Goal: Task Accomplishment & Management: Manage account settings

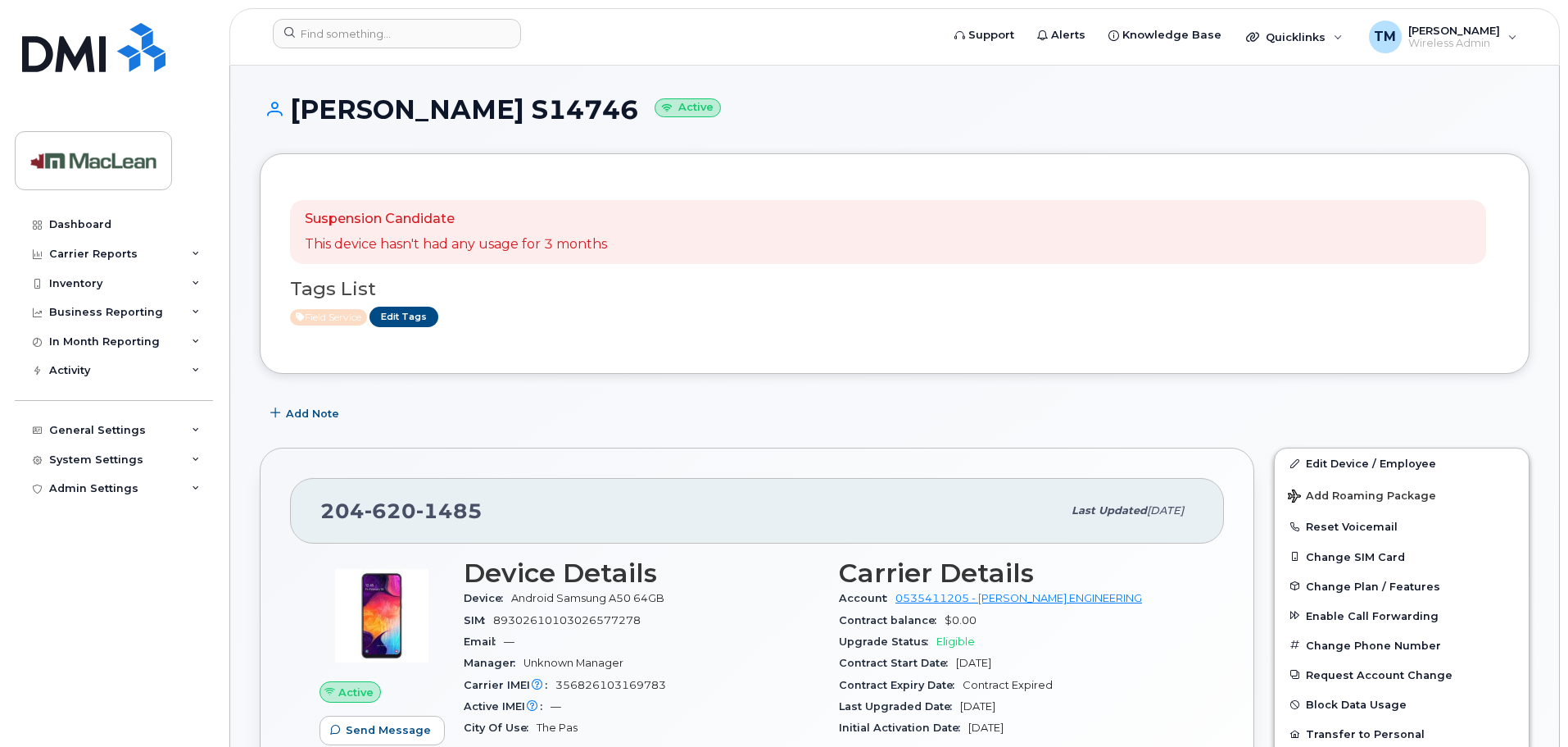
scroll to position [164, 0]
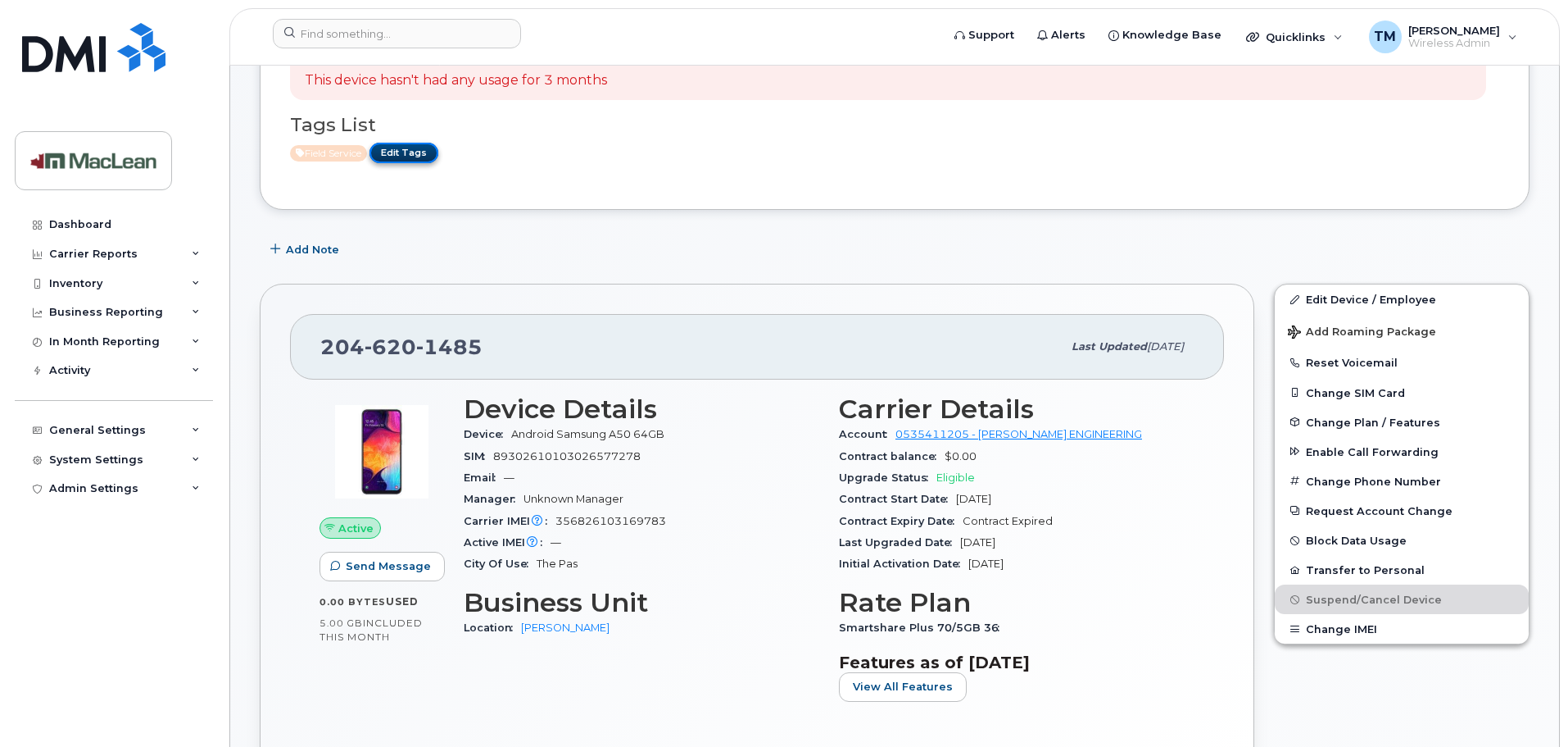
click at [425, 158] on link "Edit Tags" at bounding box center [404, 153] width 69 height 21
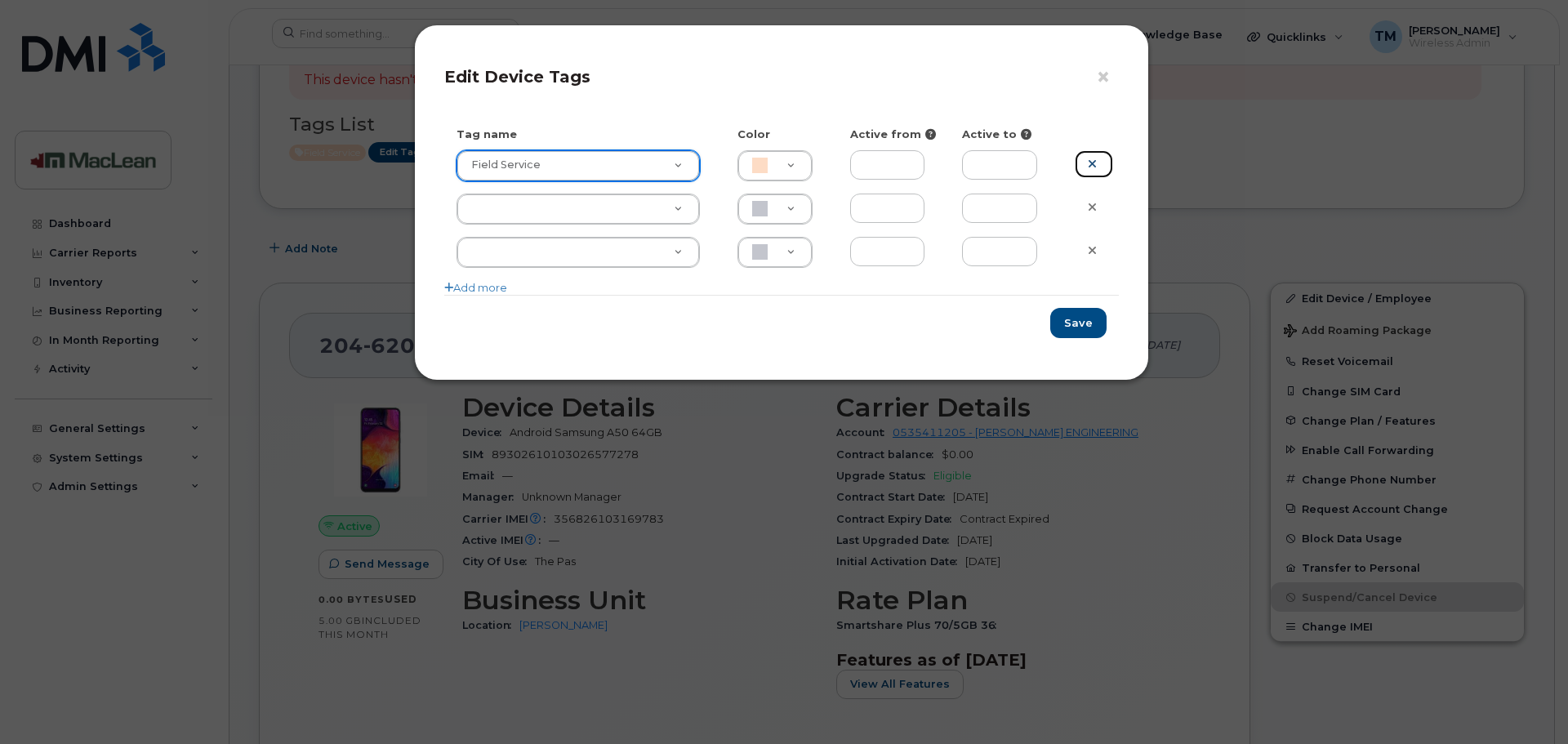
click at [1099, 164] on link at bounding box center [1094, 164] width 38 height 29
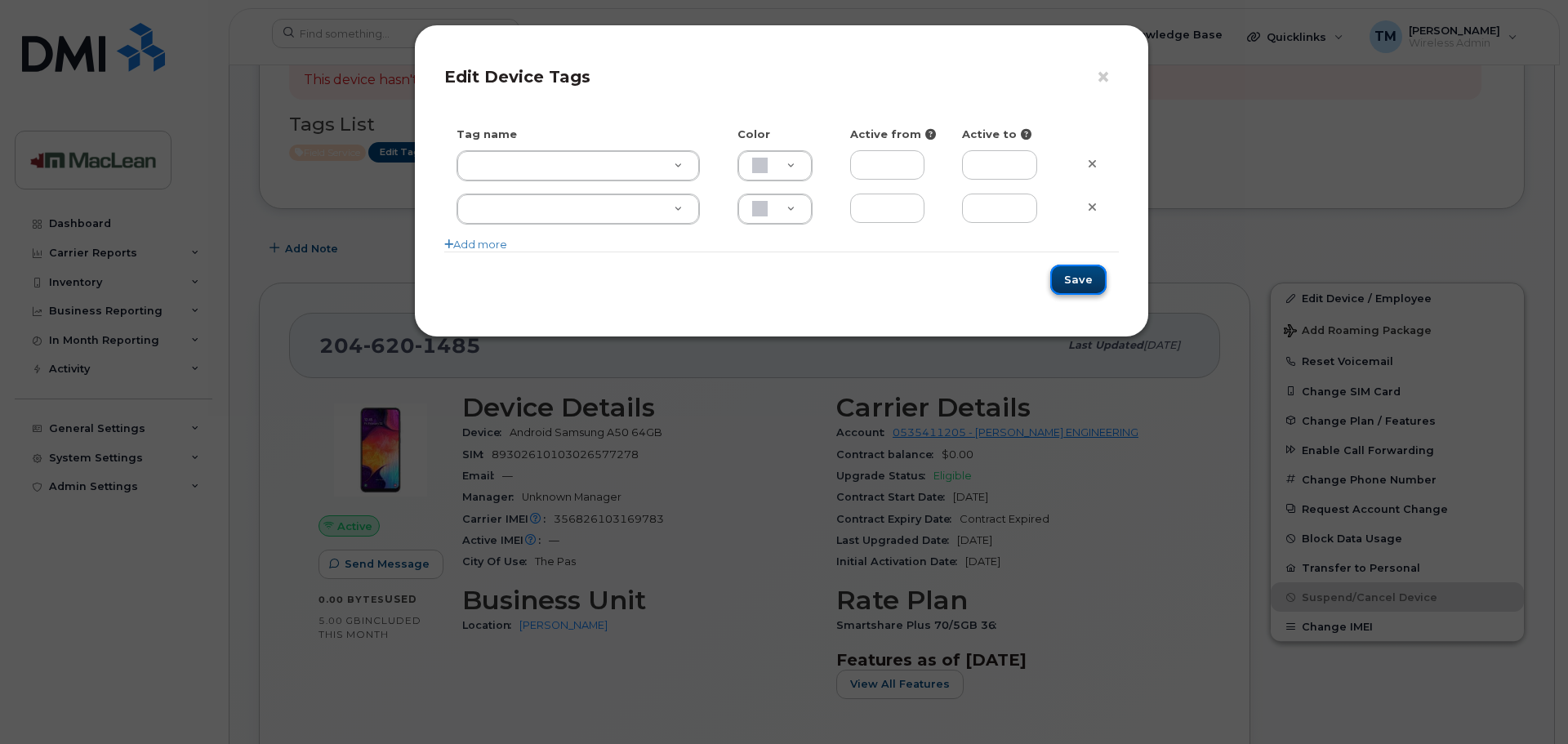
click at [1091, 284] on button "Save" at bounding box center [1078, 279] width 56 height 31
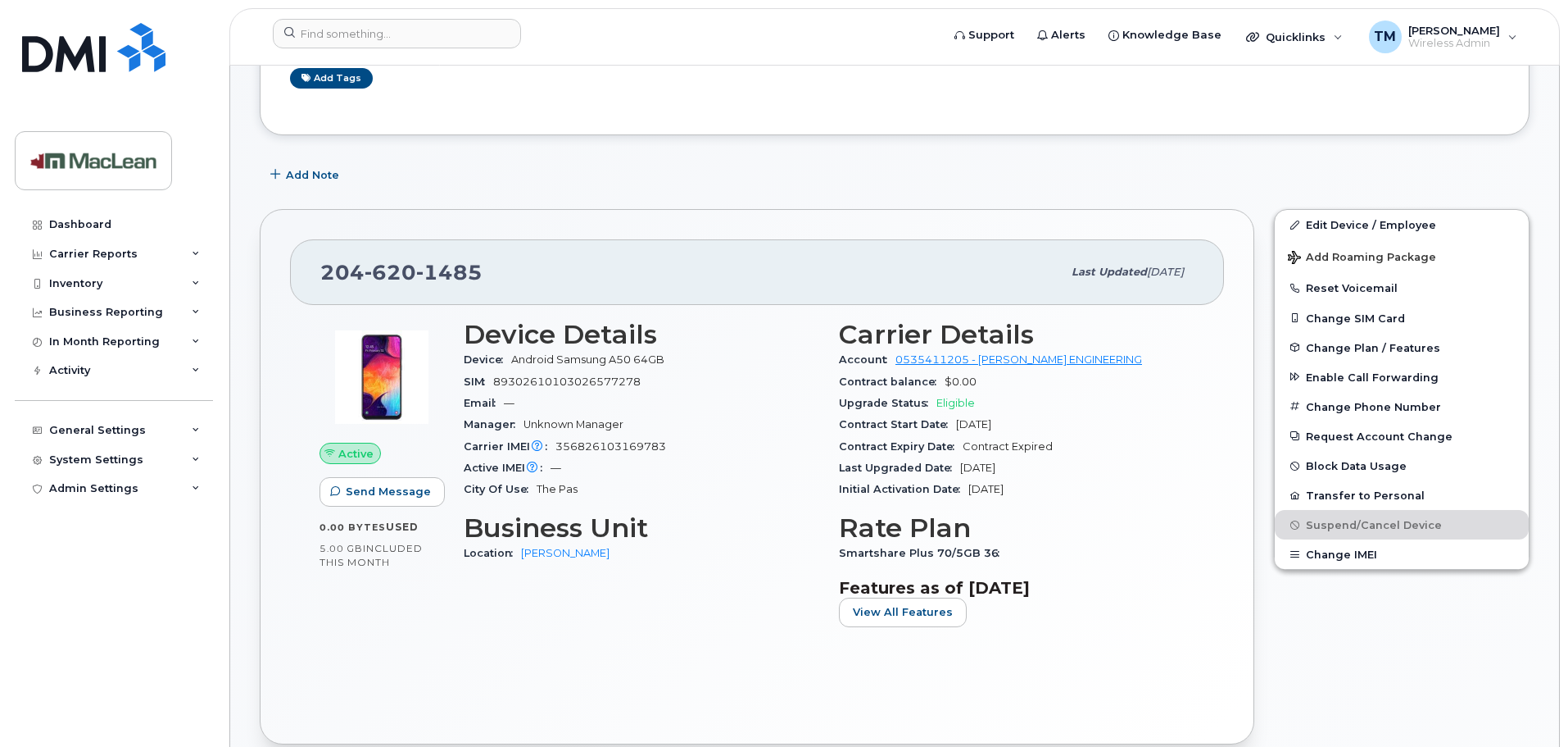
scroll to position [0, 0]
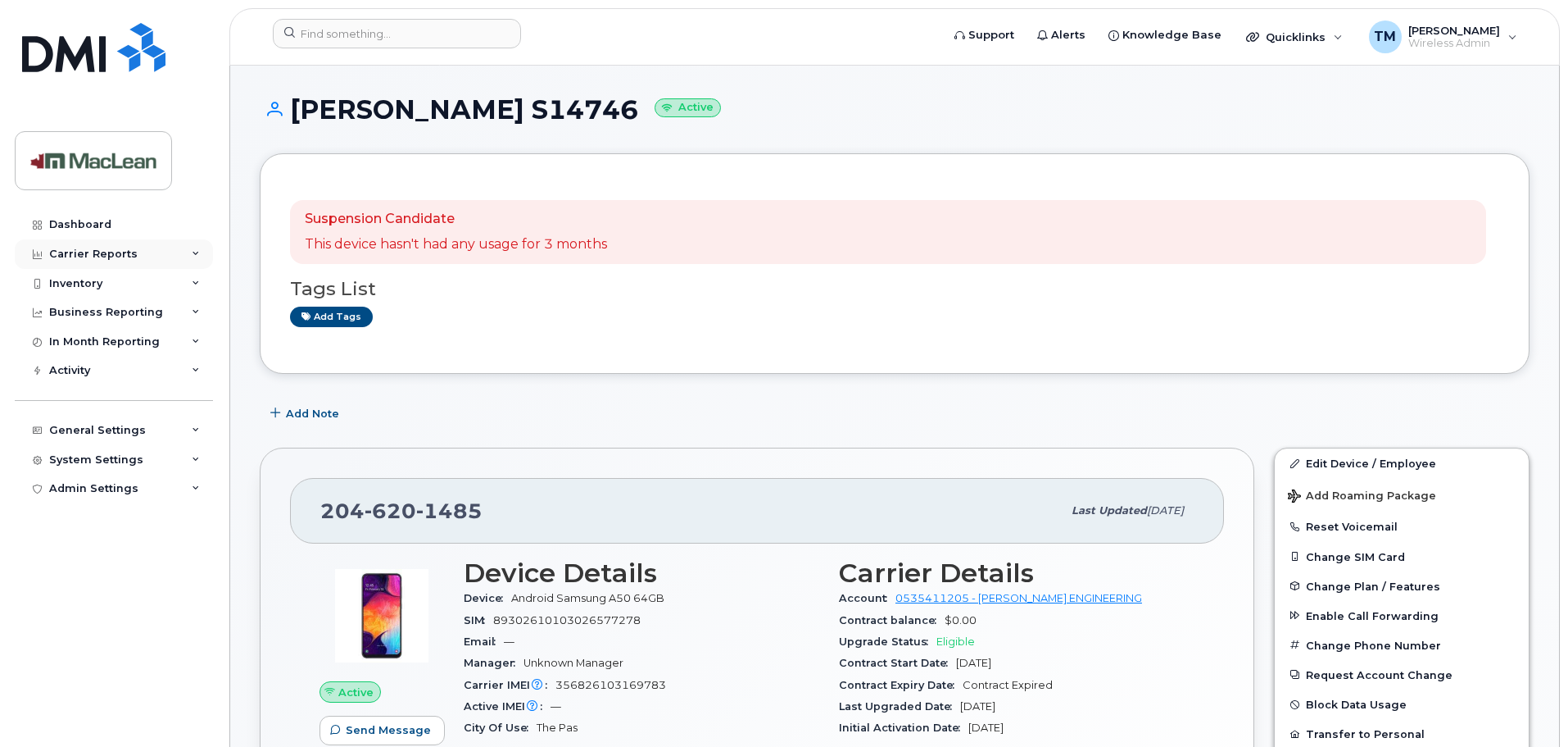
click at [123, 251] on div "Carrier Reports" at bounding box center [93, 255] width 89 height 13
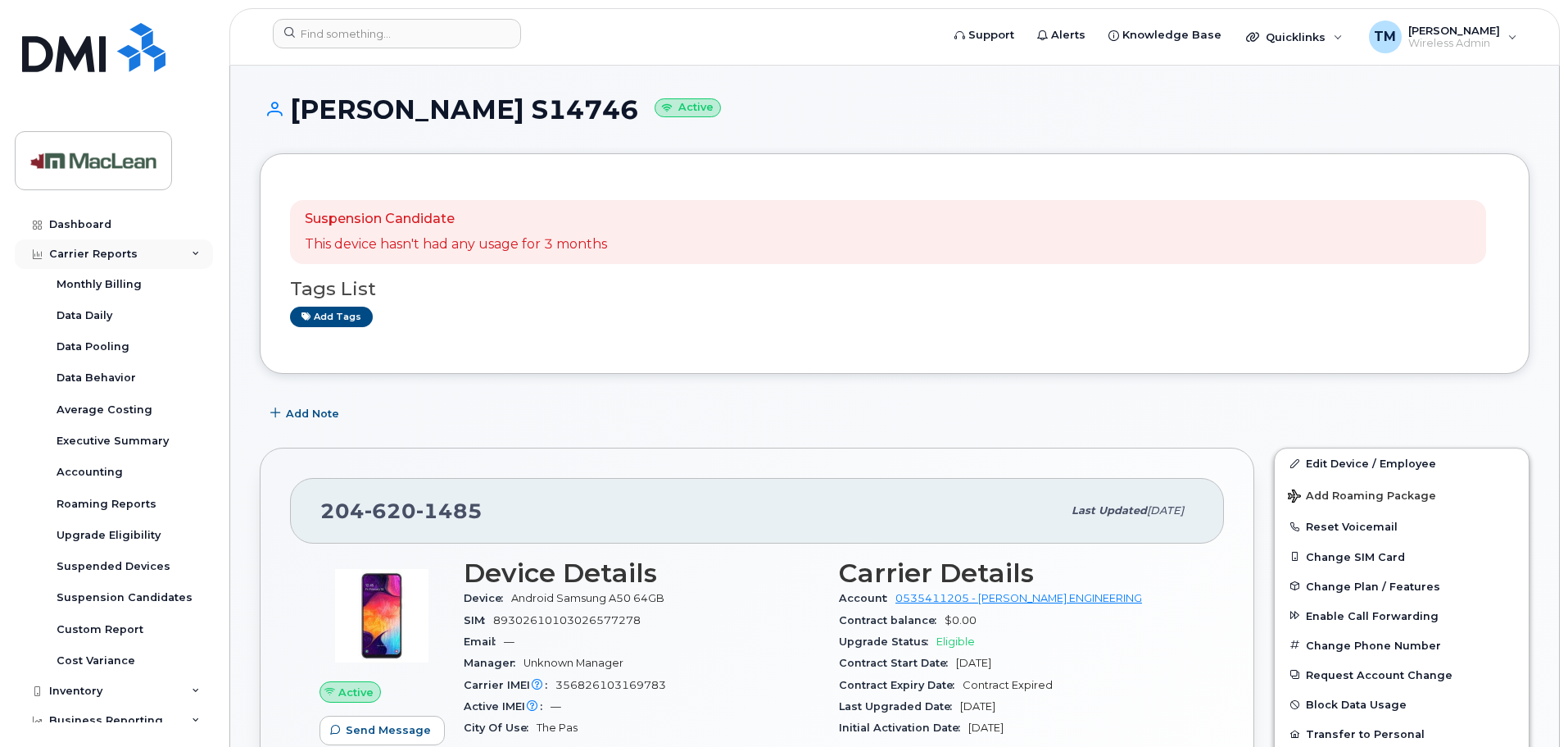
click at [86, 259] on div "Carrier Reports" at bounding box center [93, 255] width 89 height 13
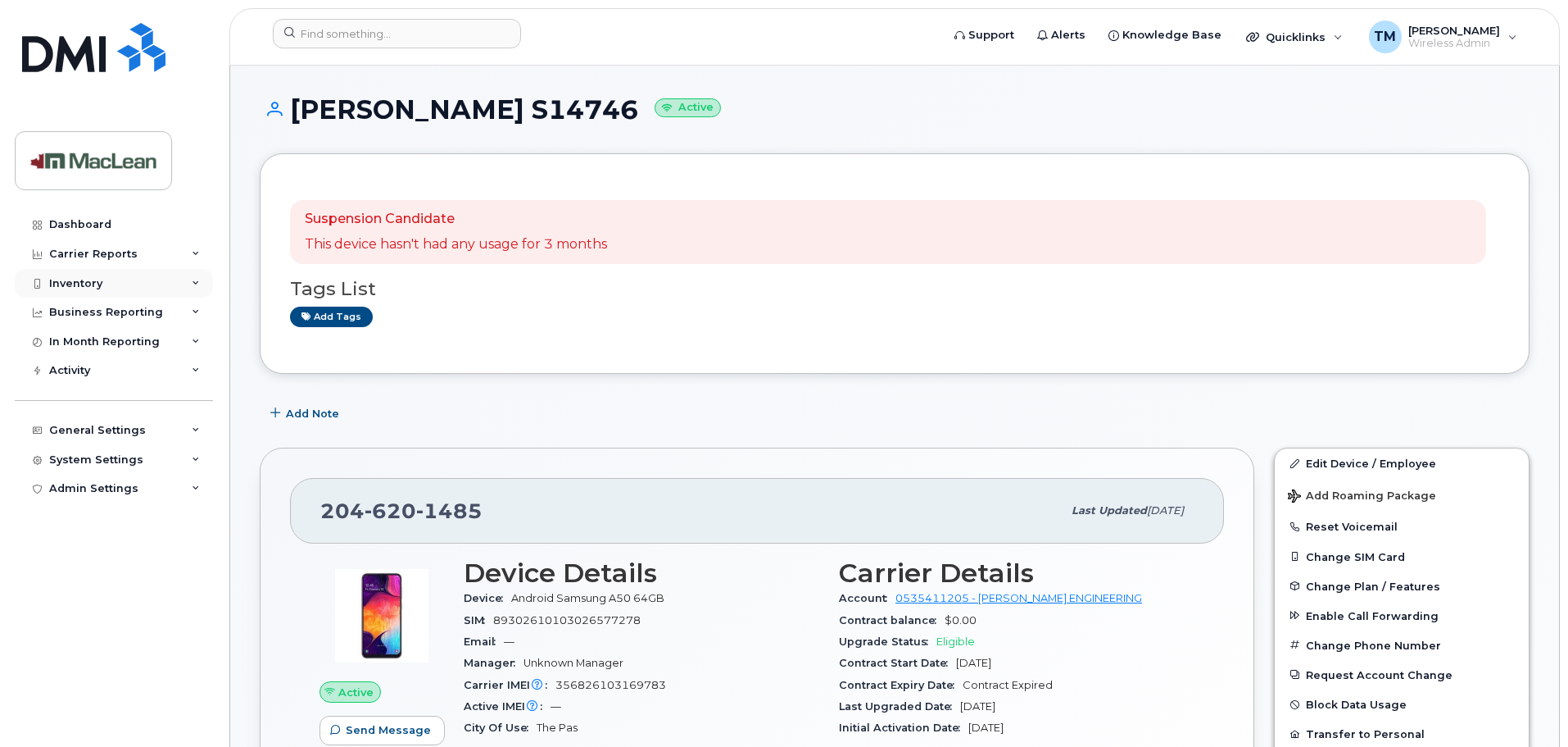
click at [85, 293] on div "Inventory" at bounding box center [114, 284] width 198 height 30
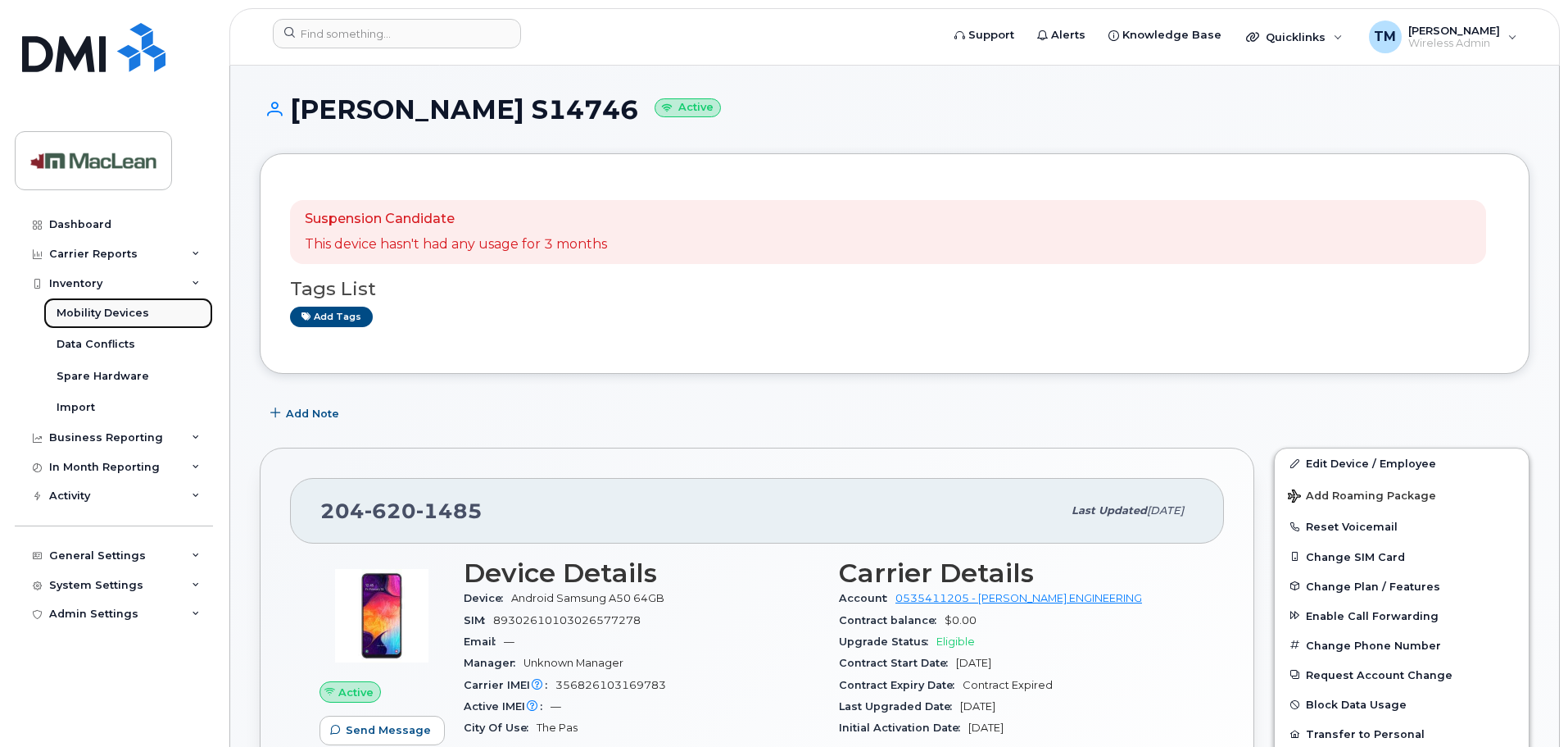
click at [85, 308] on div "Mobility Devices" at bounding box center [103, 313] width 93 height 15
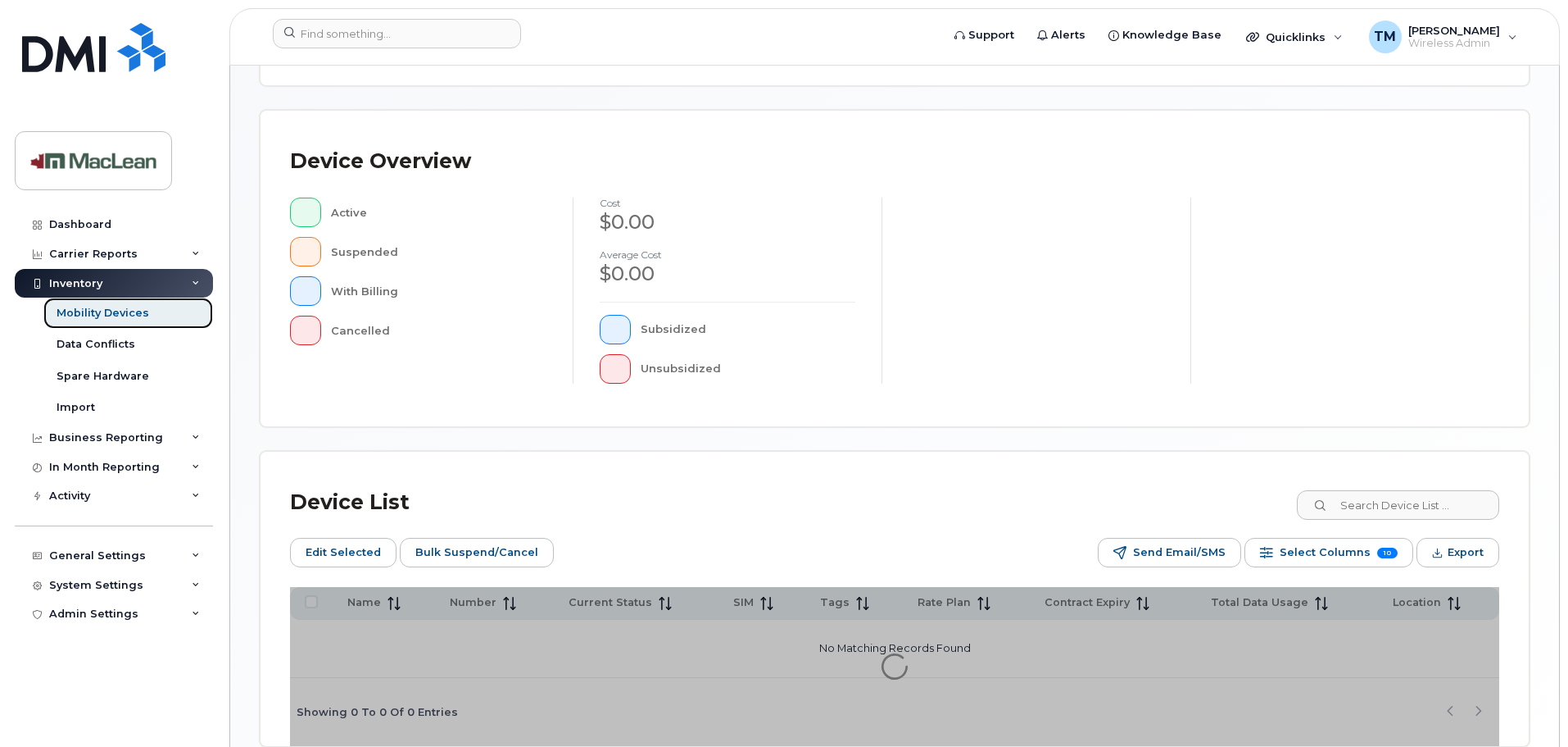
scroll to position [410, 0]
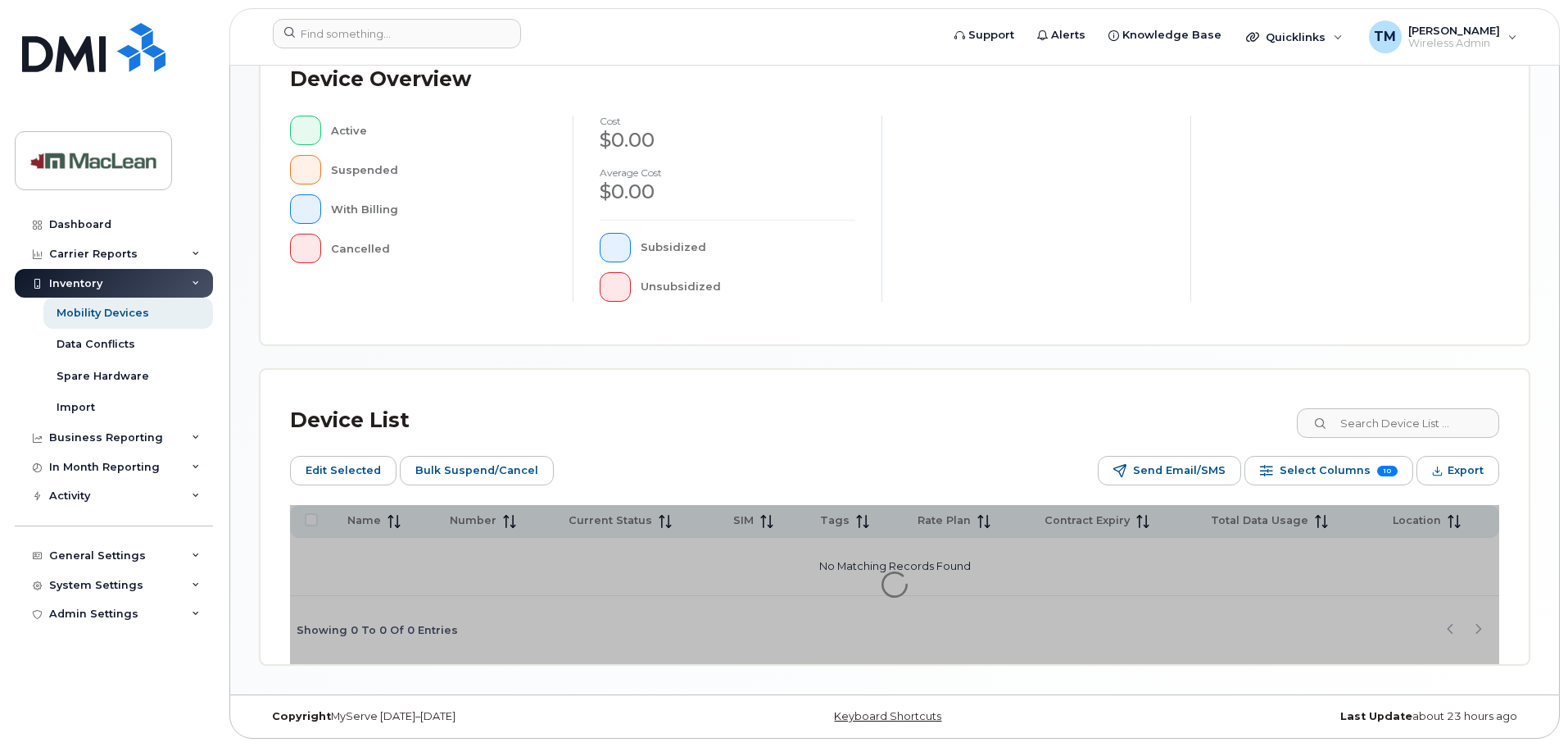
click at [691, 436] on div "Device List" at bounding box center [894, 420] width 1209 height 42
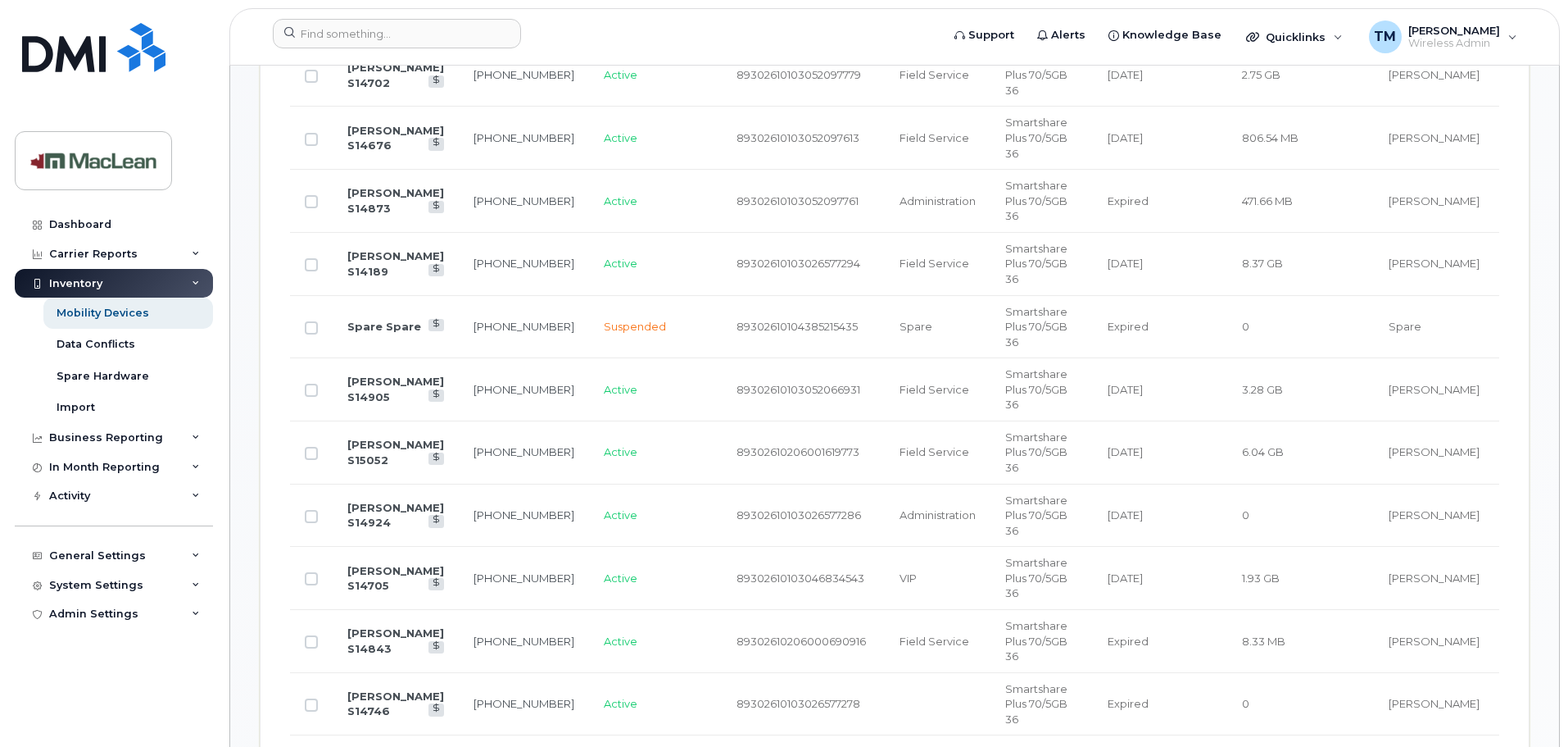
scroll to position [820, 0]
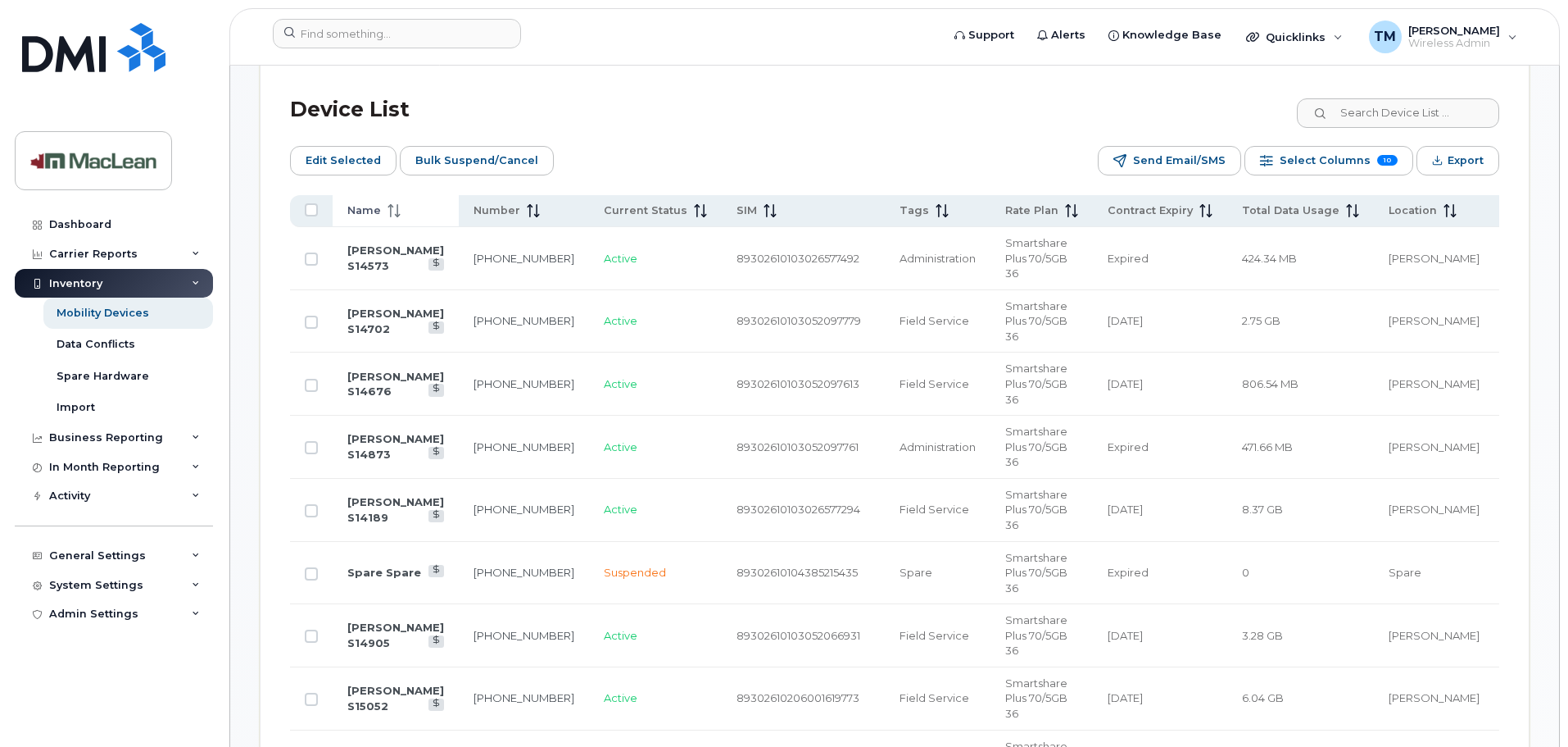
click at [362, 203] on span "Name" at bounding box center [364, 211] width 34 height 15
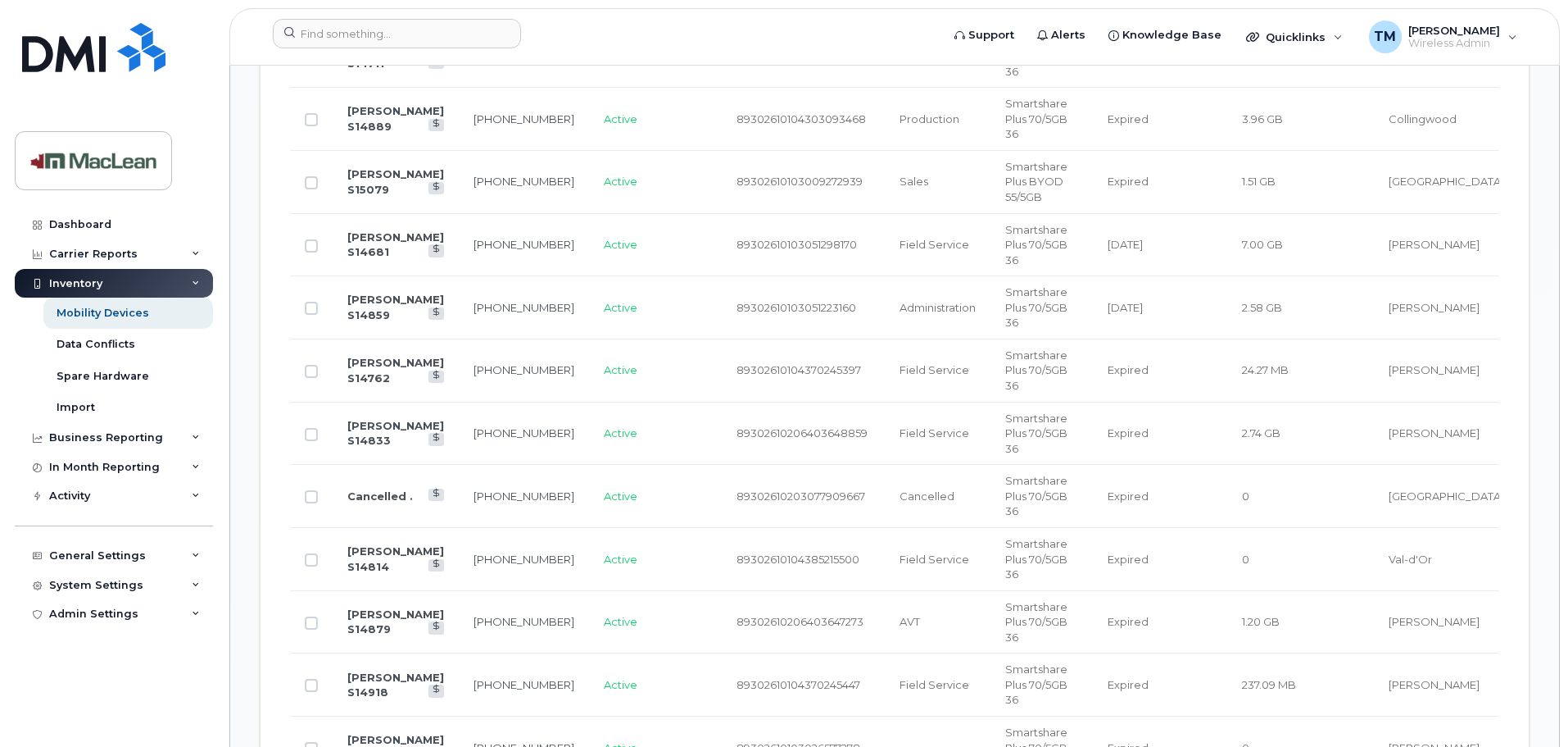
scroll to position [1230, 0]
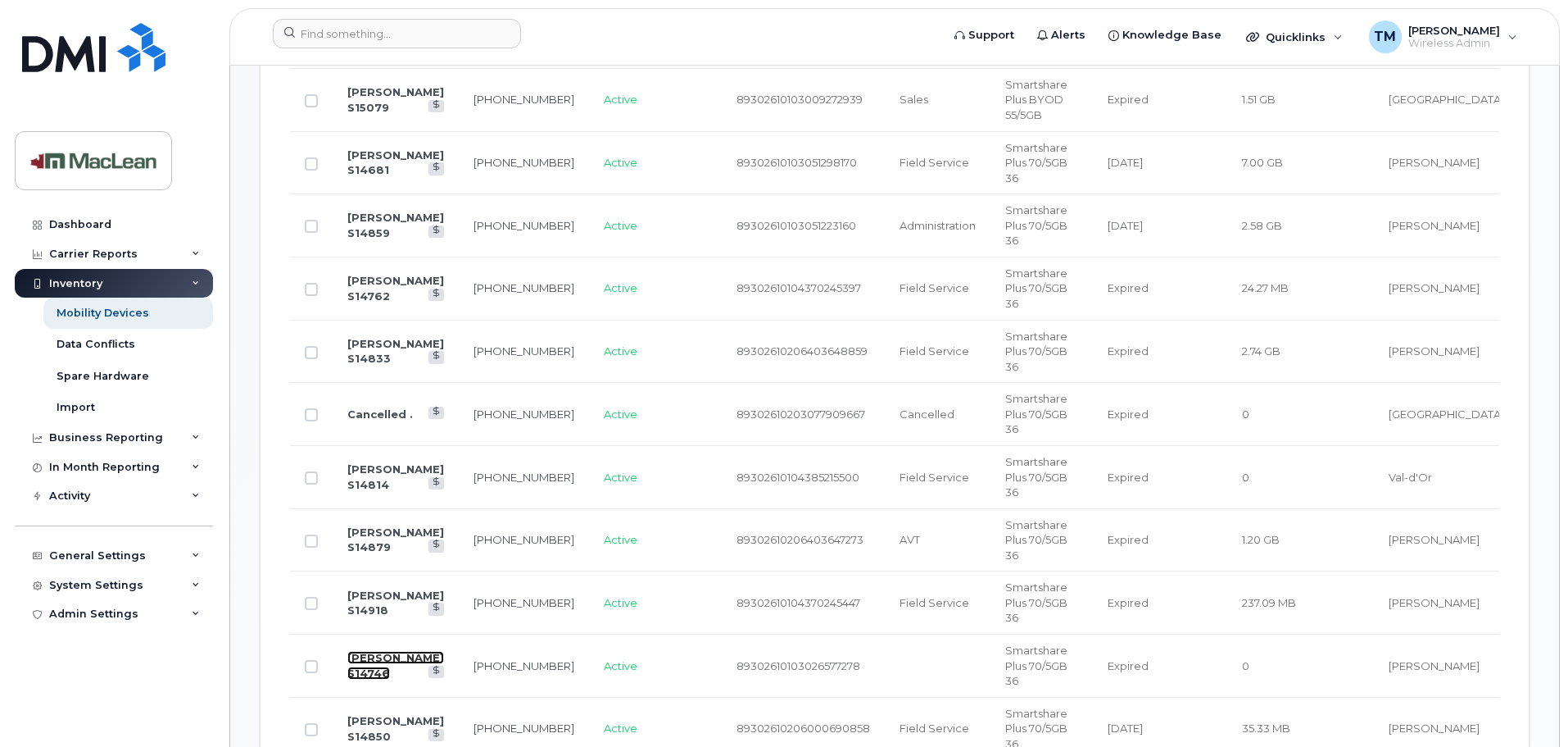
click at [403, 651] on link "Conrad Hofmann S14746" at bounding box center [395, 665] width 97 height 29
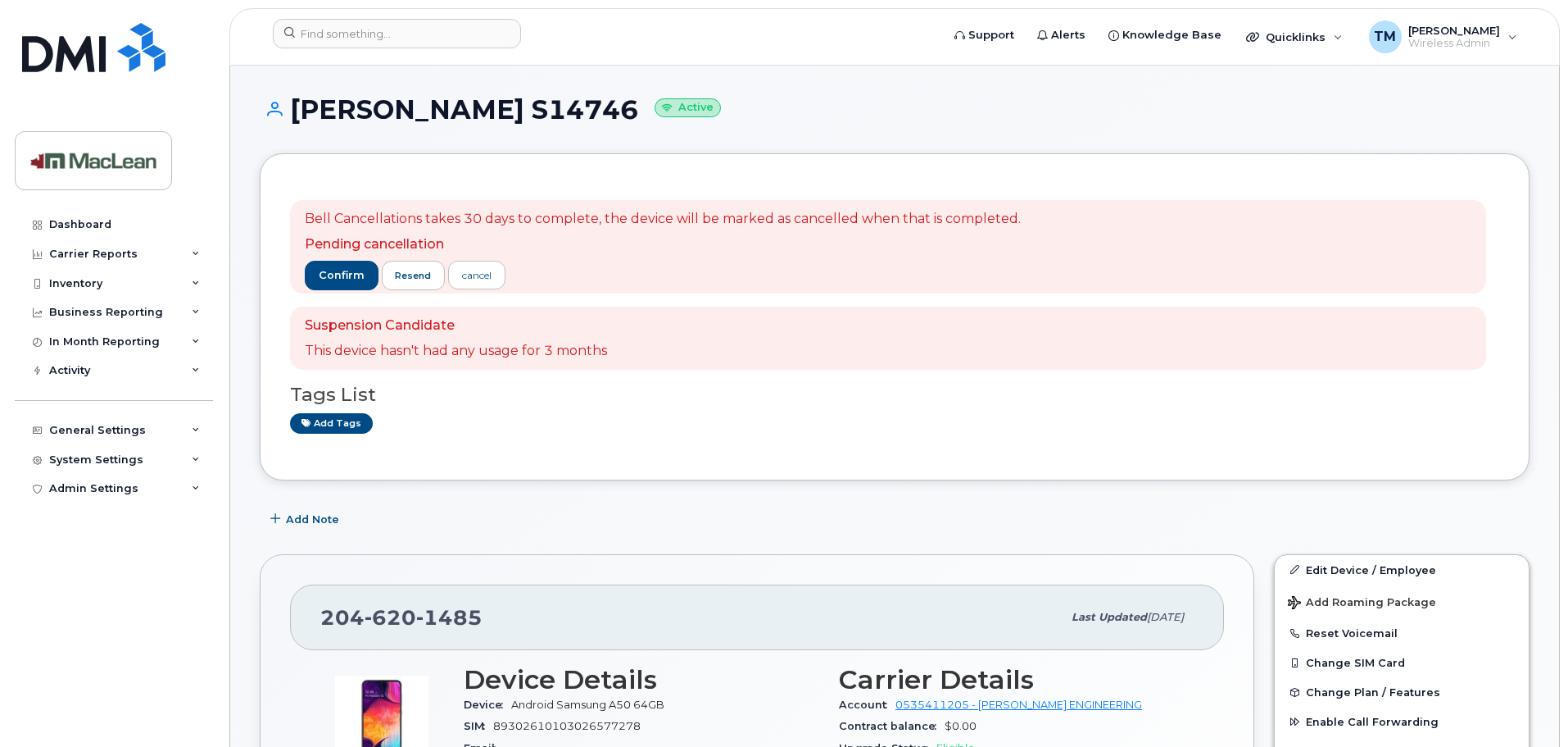
scroll to position [246, 0]
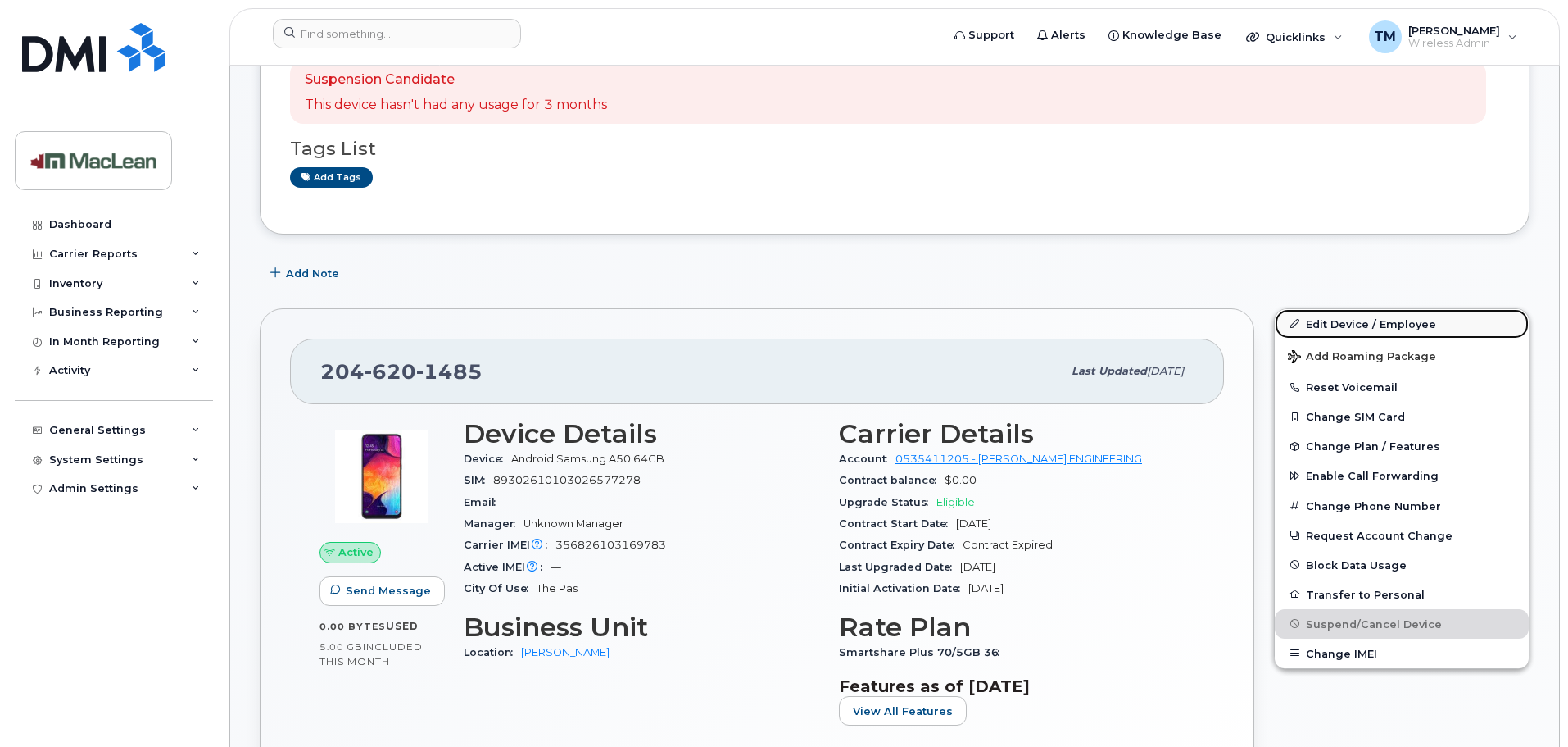
click at [1391, 314] on link "Edit Device / Employee" at bounding box center [1401, 324] width 254 height 30
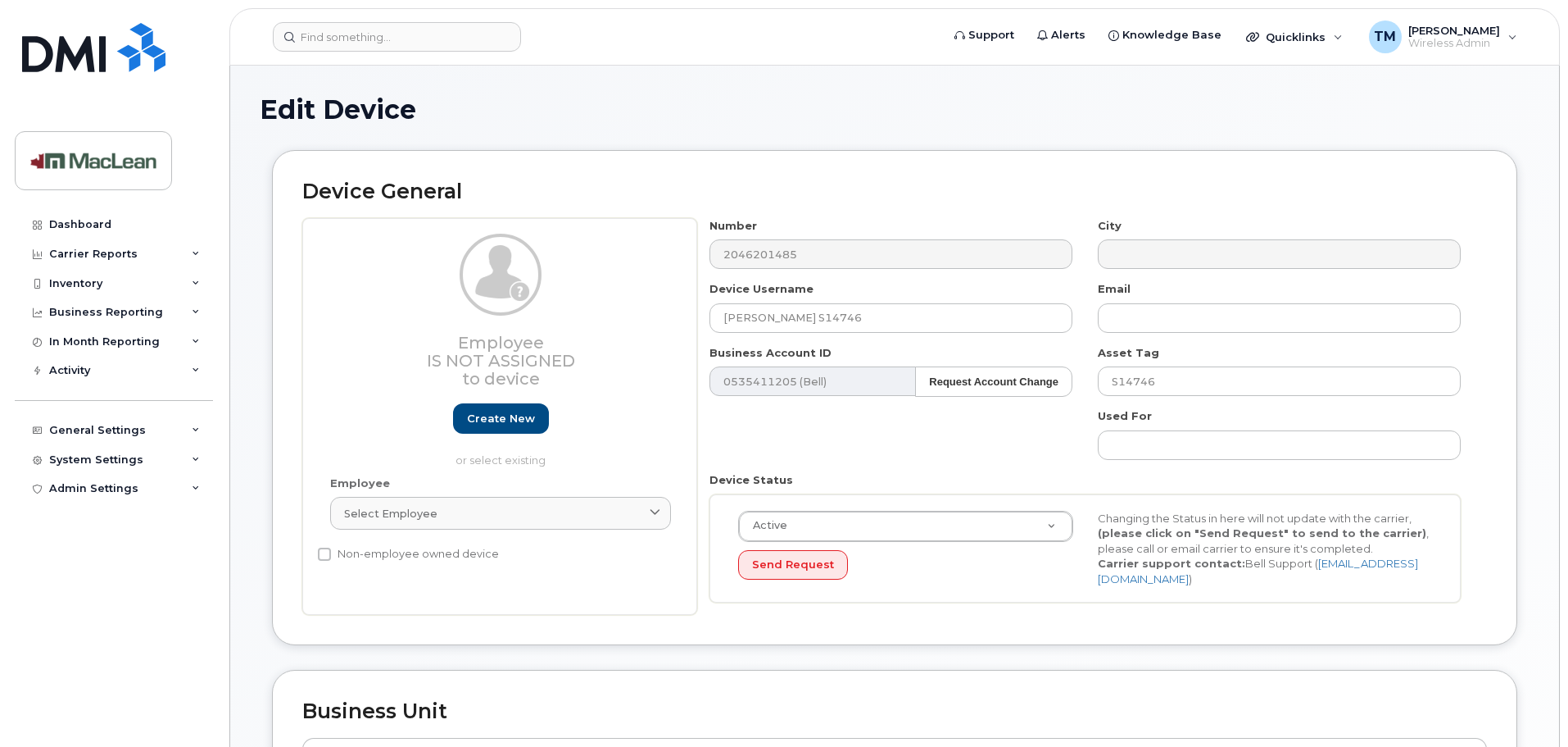
select select "1523536"
click at [932, 323] on input "Conrad Hofmann S14746" at bounding box center [891, 318] width 363 height 30
drag, startPoint x: 929, startPoint y: 323, endPoint x: 680, endPoint y: 313, distance: 249.2
click at [680, 313] on div "Employee Is not assigned to device Create new or select existing Employee Selec…" at bounding box center [894, 416] width 1184 height 397
click at [928, 323] on input "Conrad Hofmann S14746" at bounding box center [891, 318] width 363 height 30
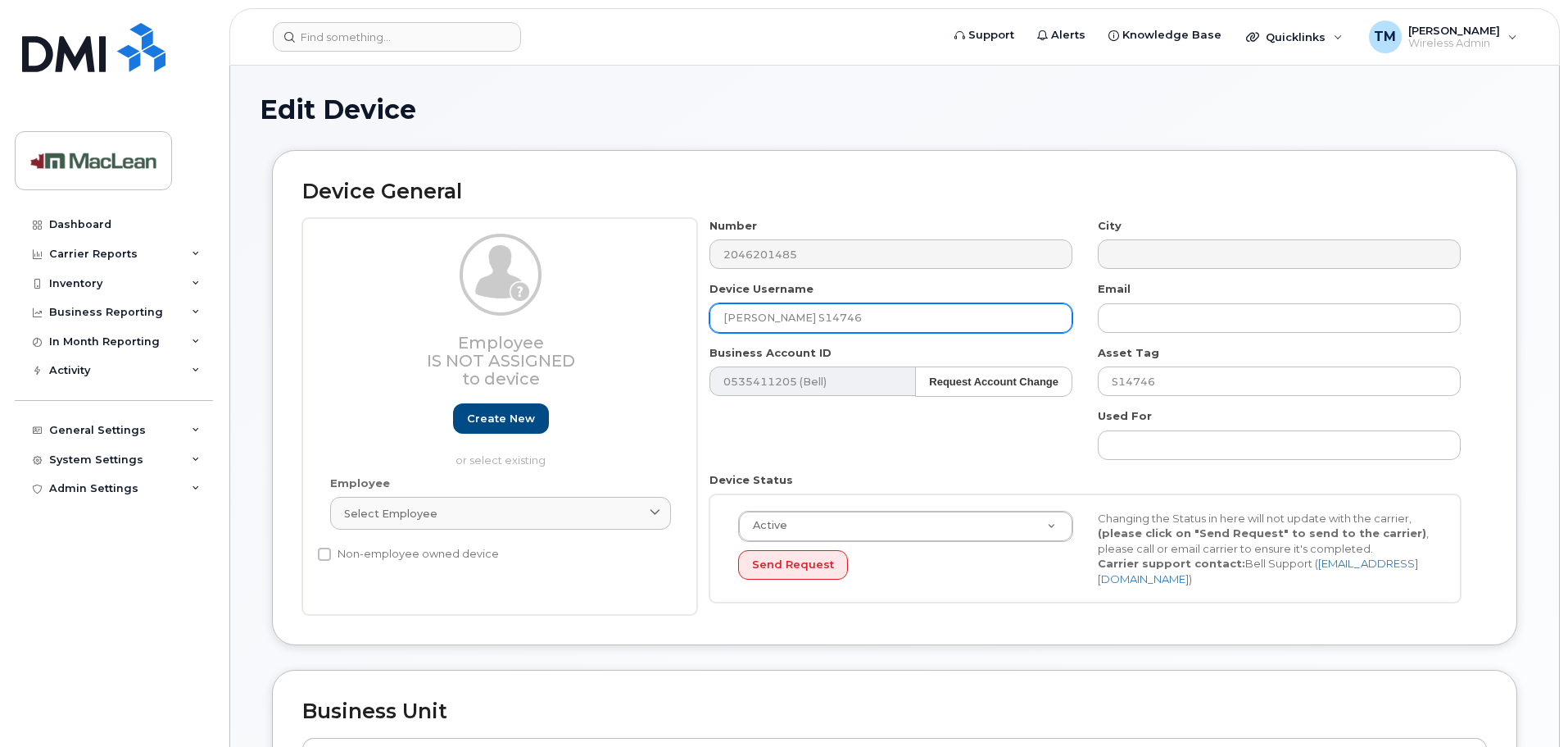
click at [727, 318] on input "Conrad Hofmann S14746" at bounding box center [891, 318] width 363 height 30
click at [937, 331] on input "Cancelled (Conrad Hofmann S14746" at bounding box center [891, 318] width 363 height 30
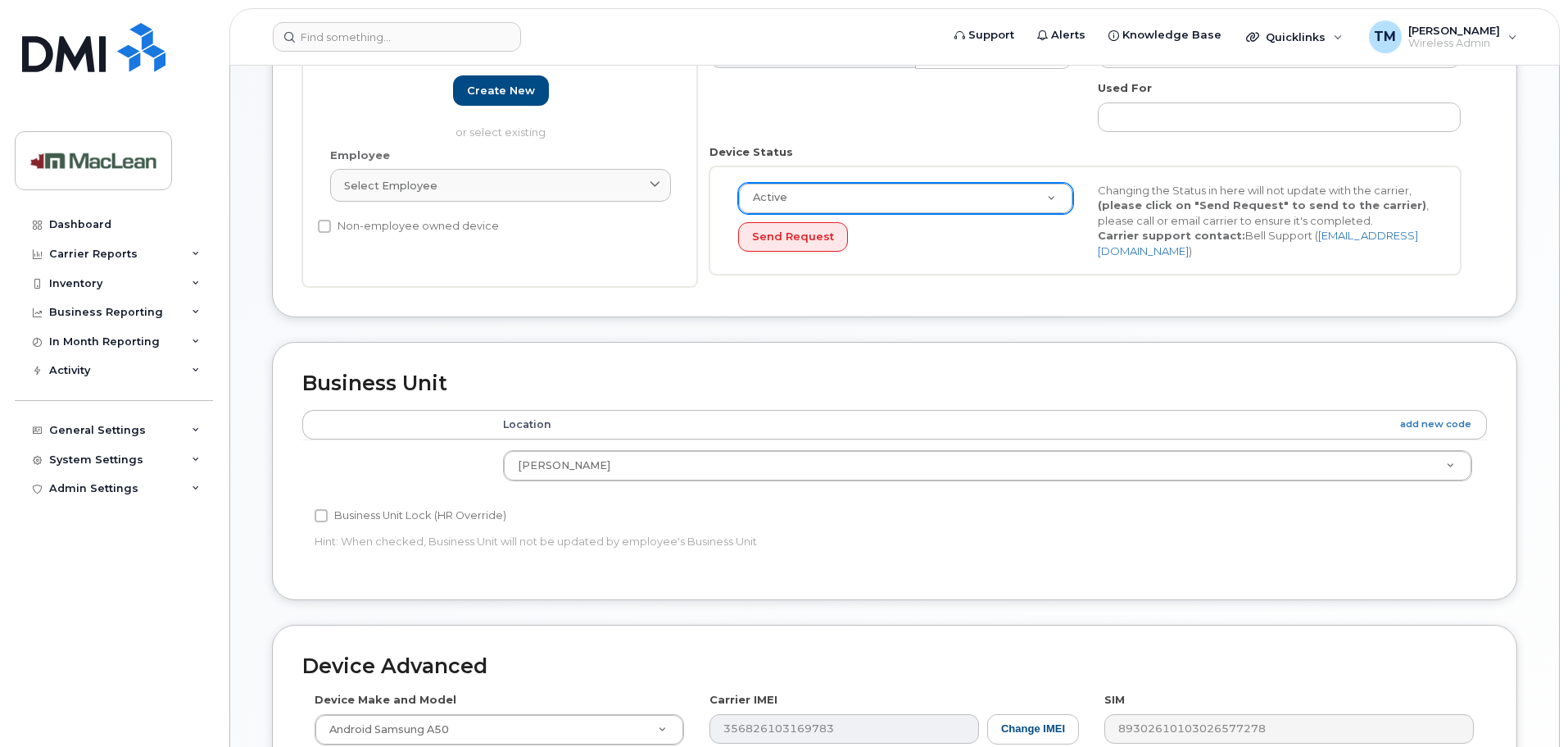
type input "Cancelled ([PERSON_NAME] S14746)"
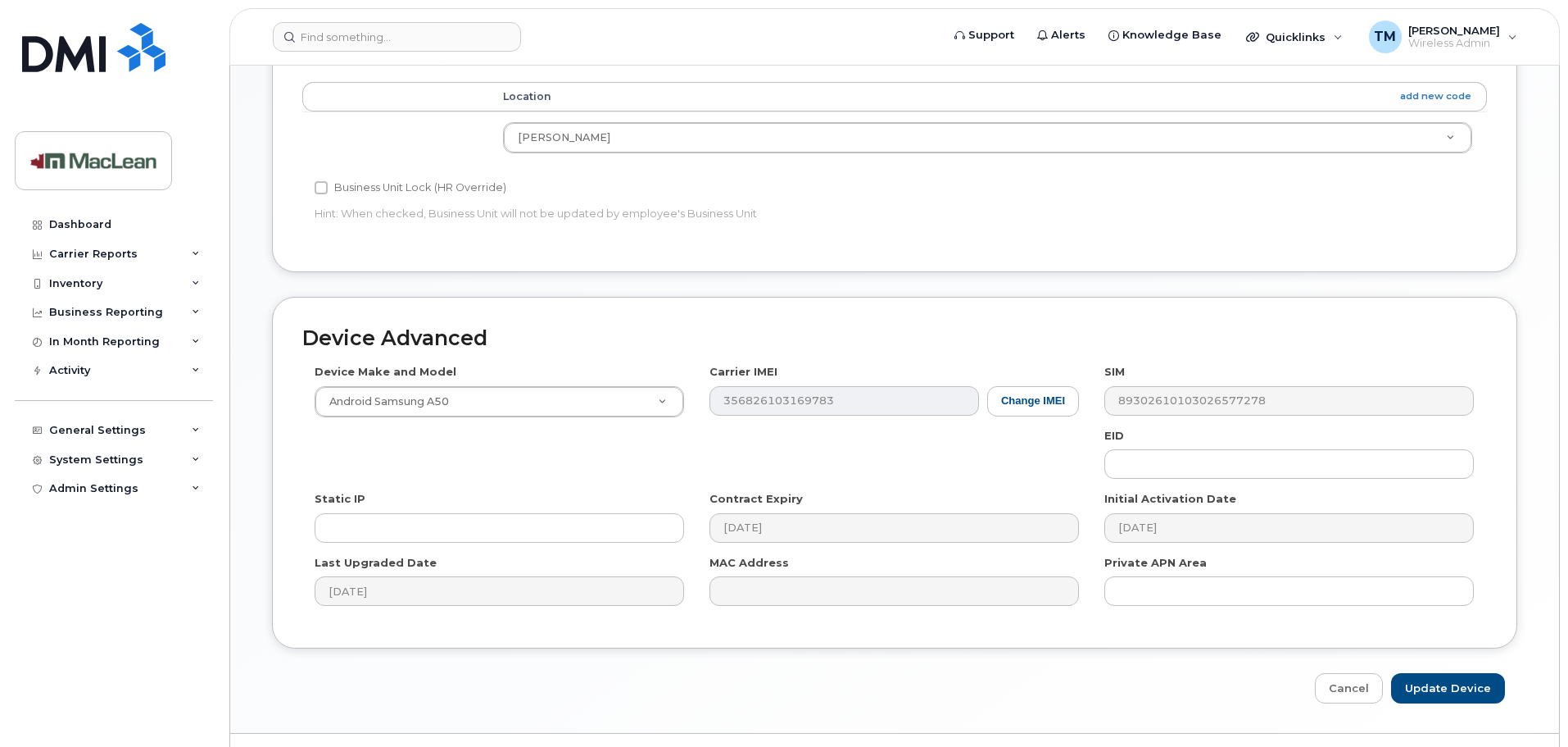
scroll to position [687, 0]
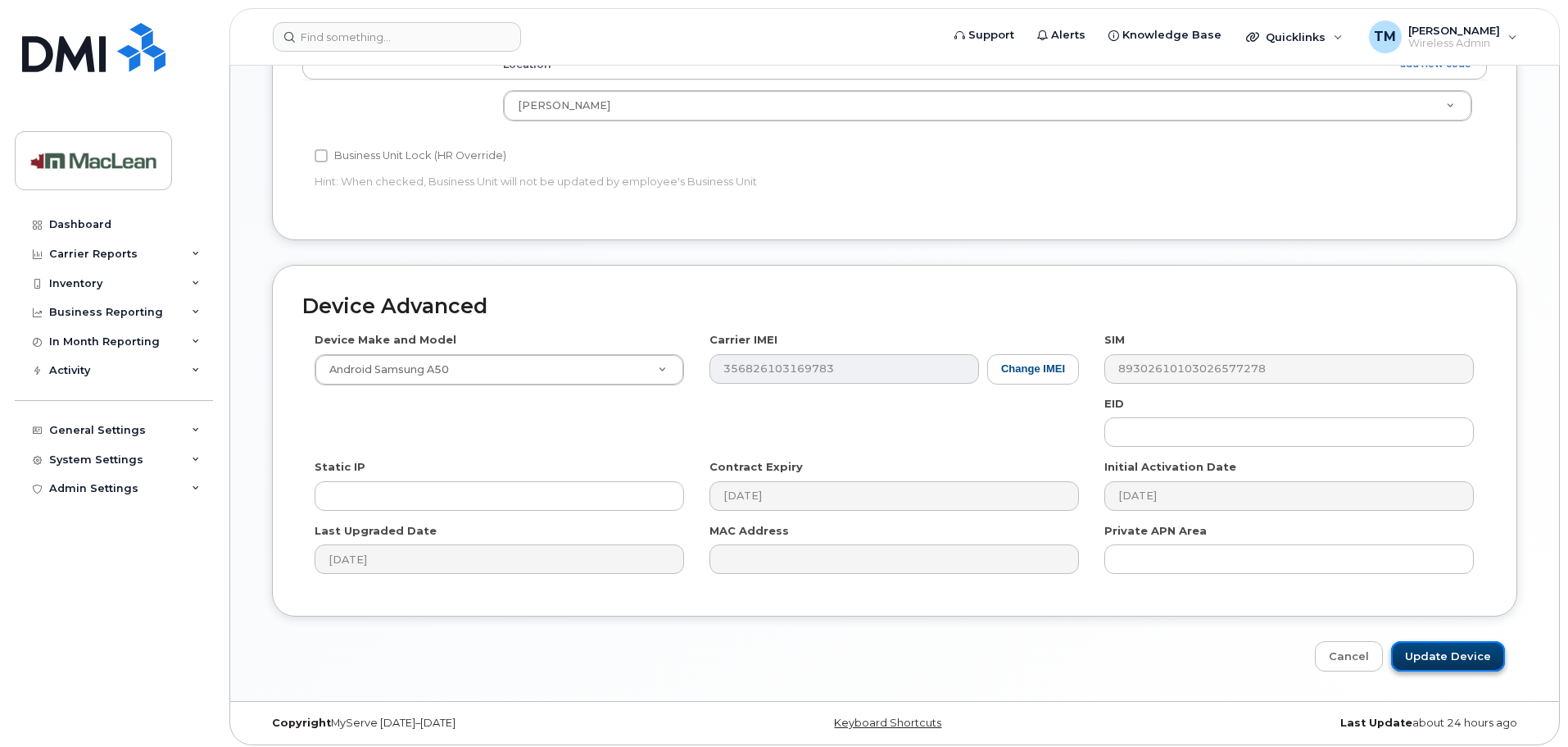
click at [1446, 651] on input "Update Device" at bounding box center [1448, 656] width 114 height 31
type input "Saving..."
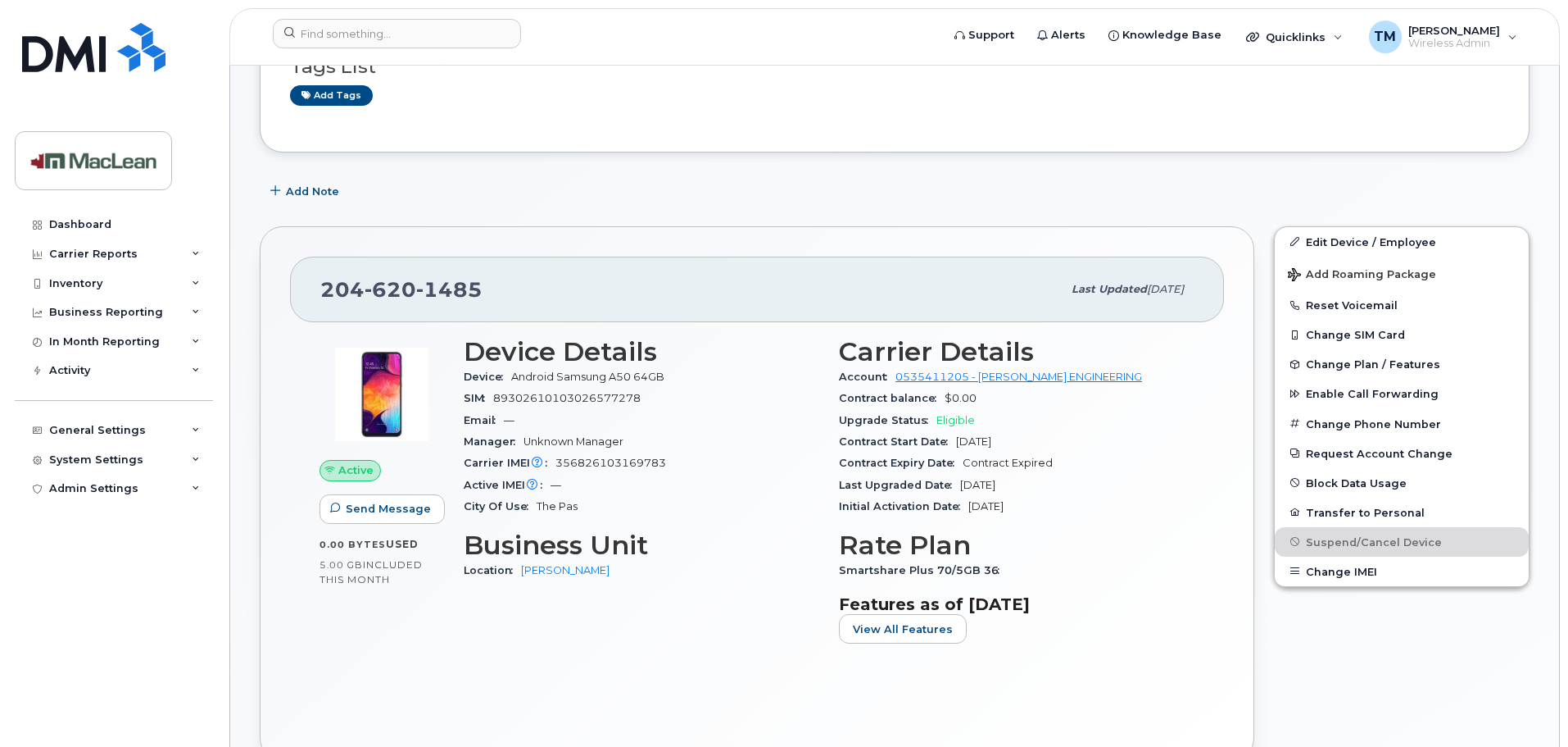
scroll to position [82, 0]
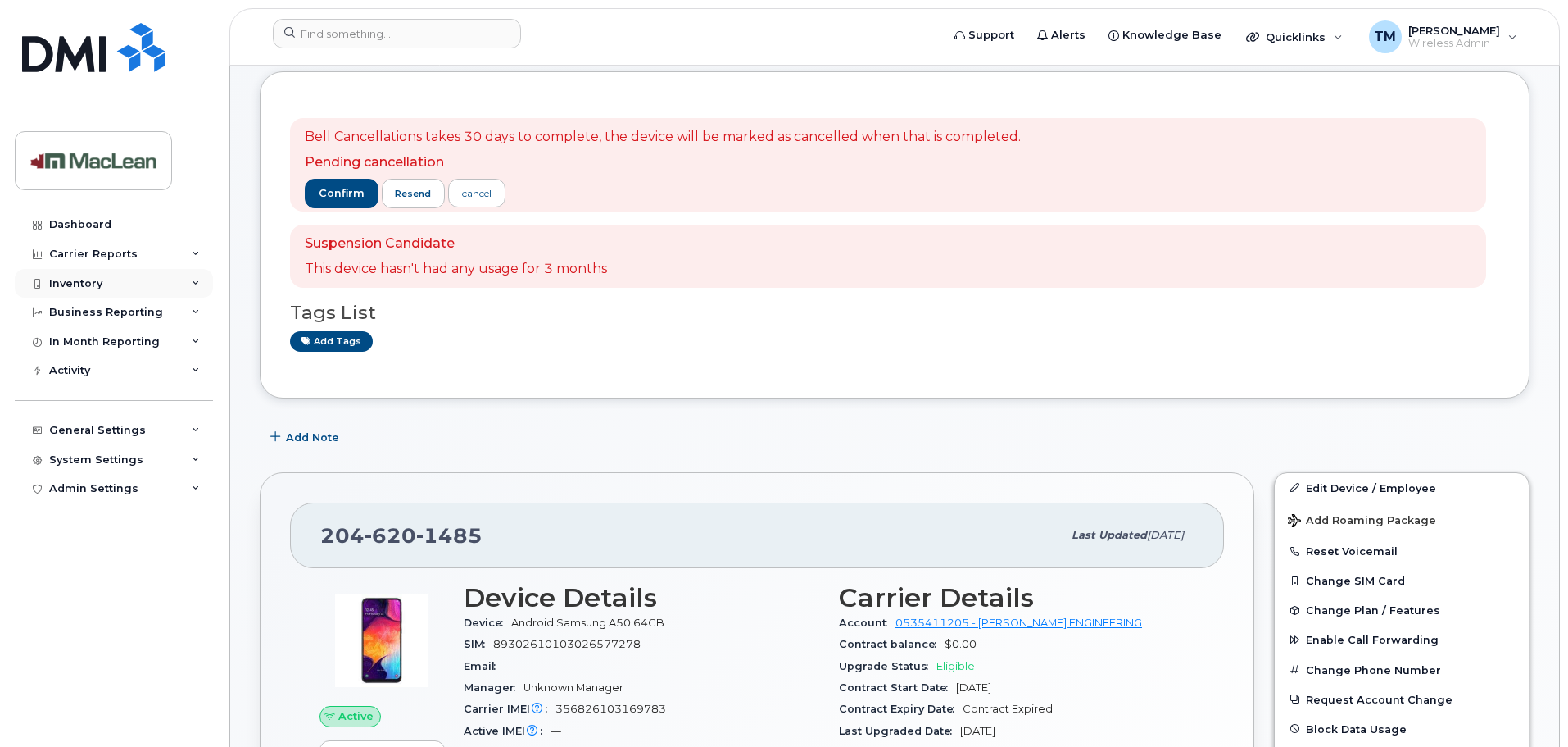
click at [85, 281] on div "Inventory" at bounding box center [75, 284] width 53 height 13
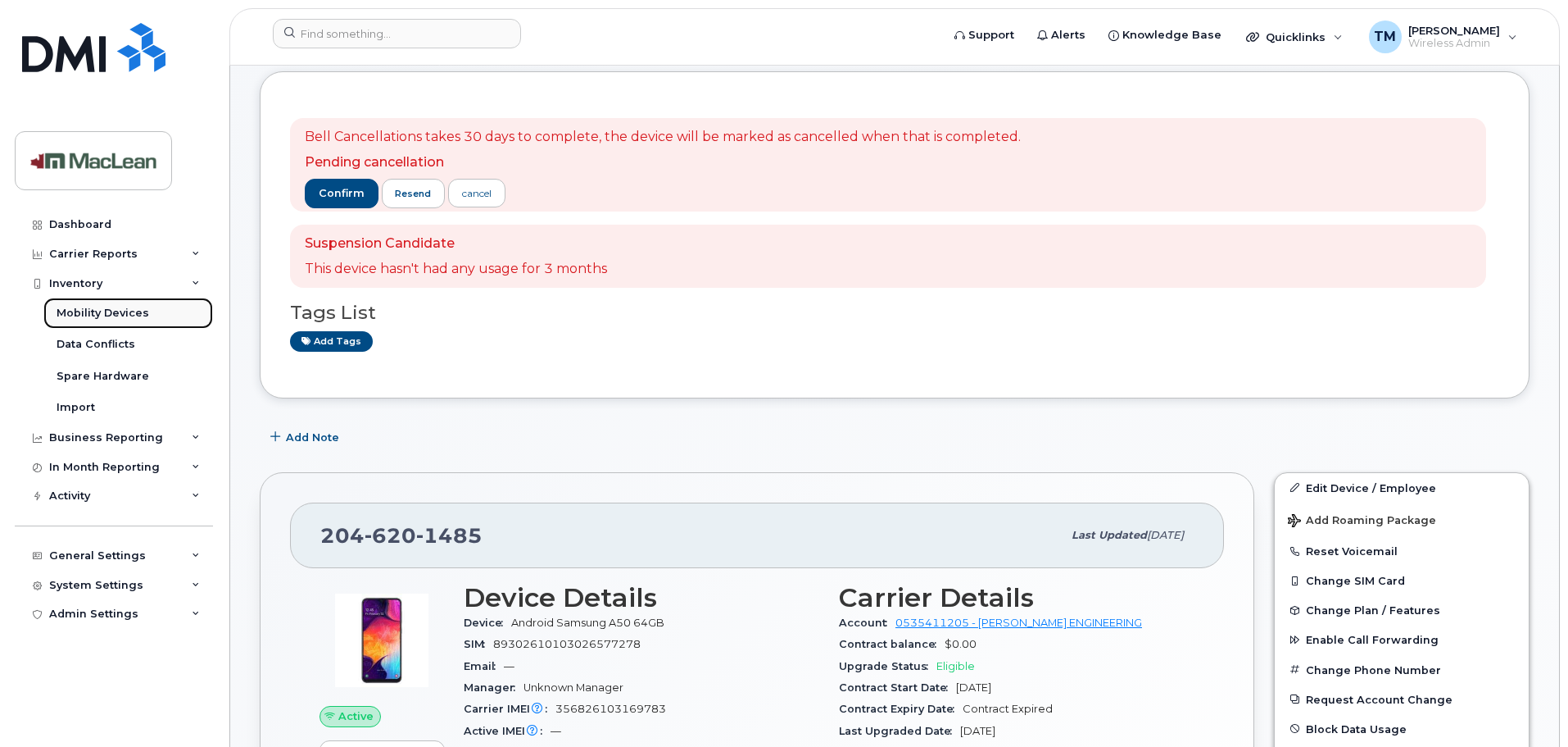
click at [90, 305] on link "Mobility Devices" at bounding box center [128, 313] width 170 height 32
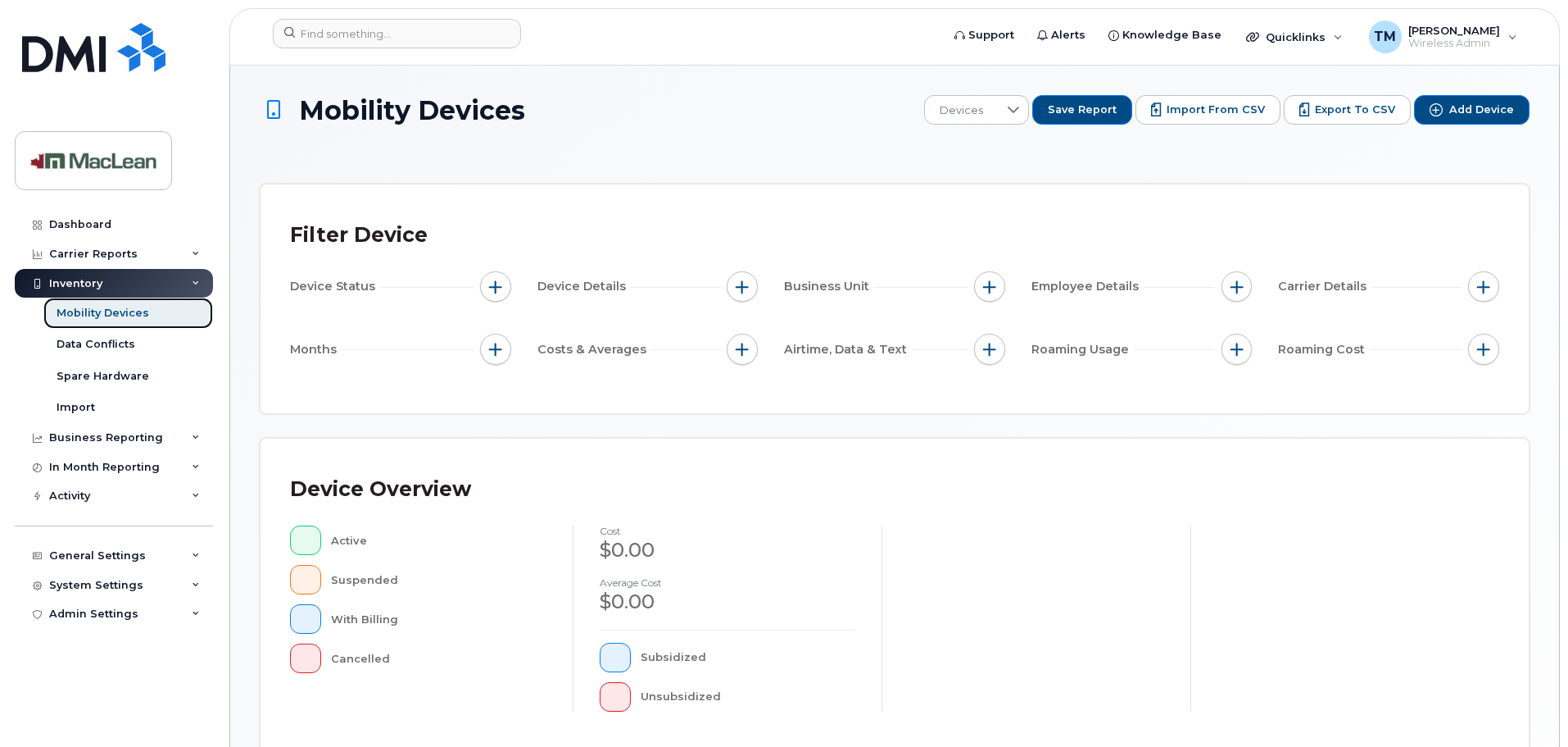
scroll to position [410, 0]
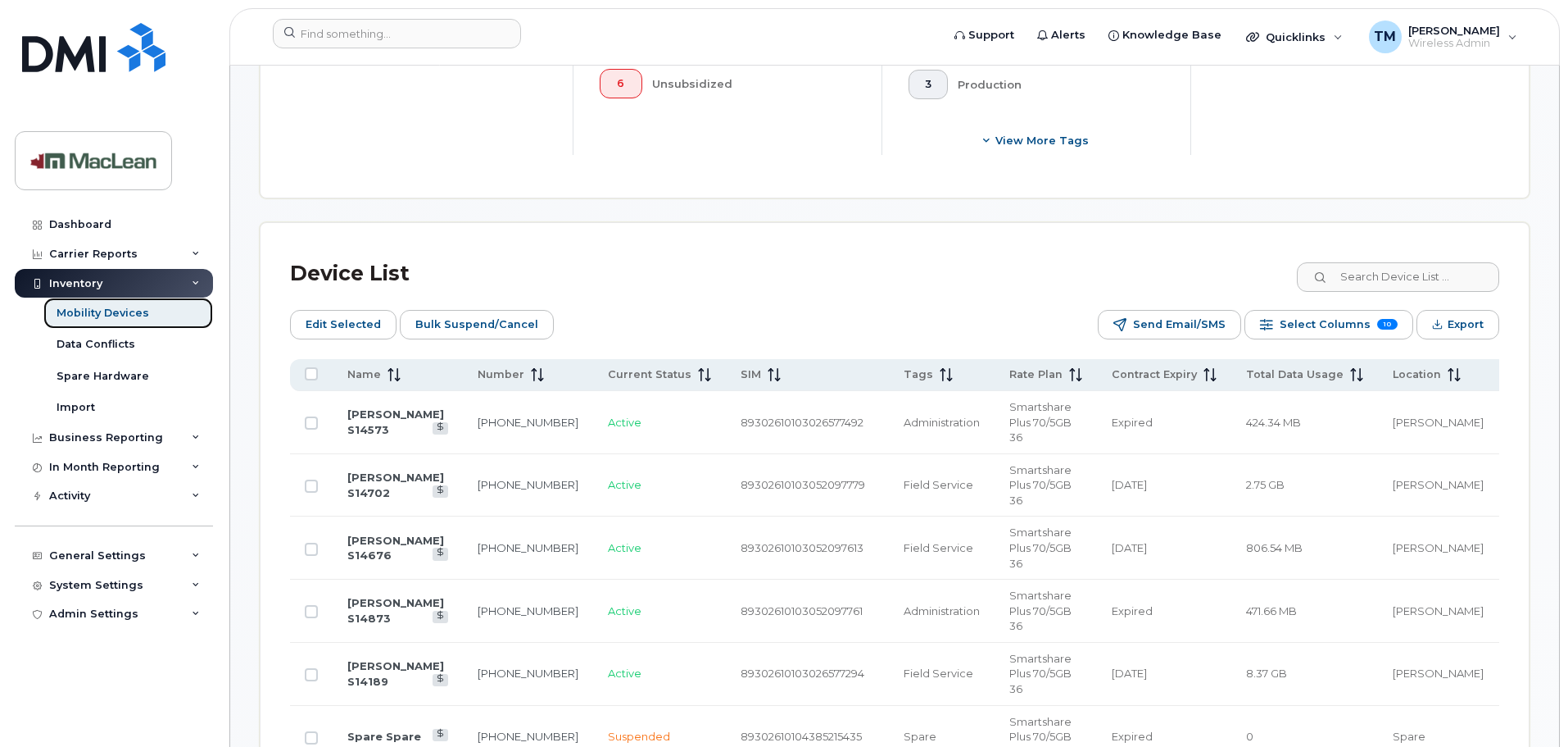
scroll to position [983, 0]
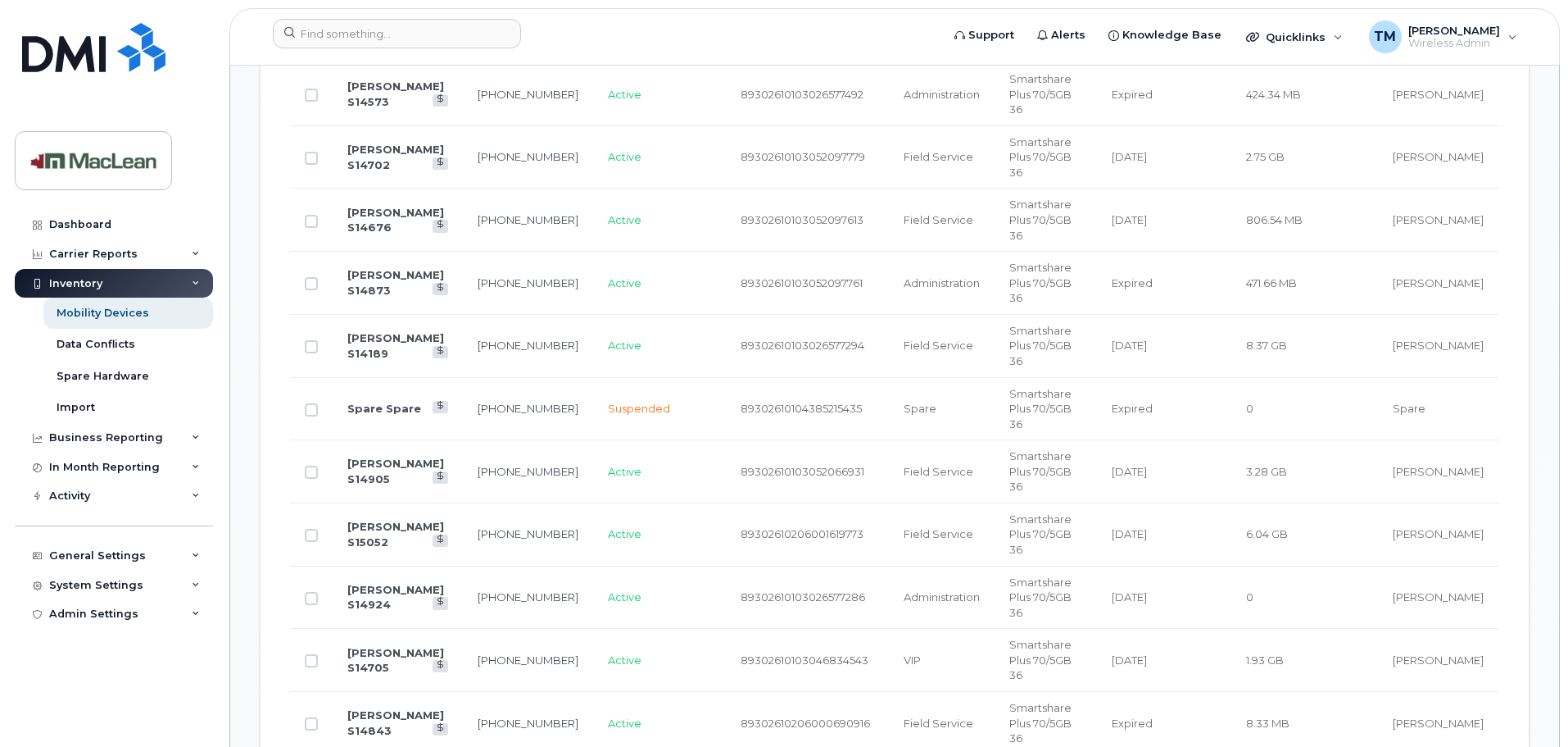
drag, startPoint x: 530, startPoint y: 650, endPoint x: 500, endPoint y: 636, distance: 33.1
copy link "[PHONE_NUMBER]"
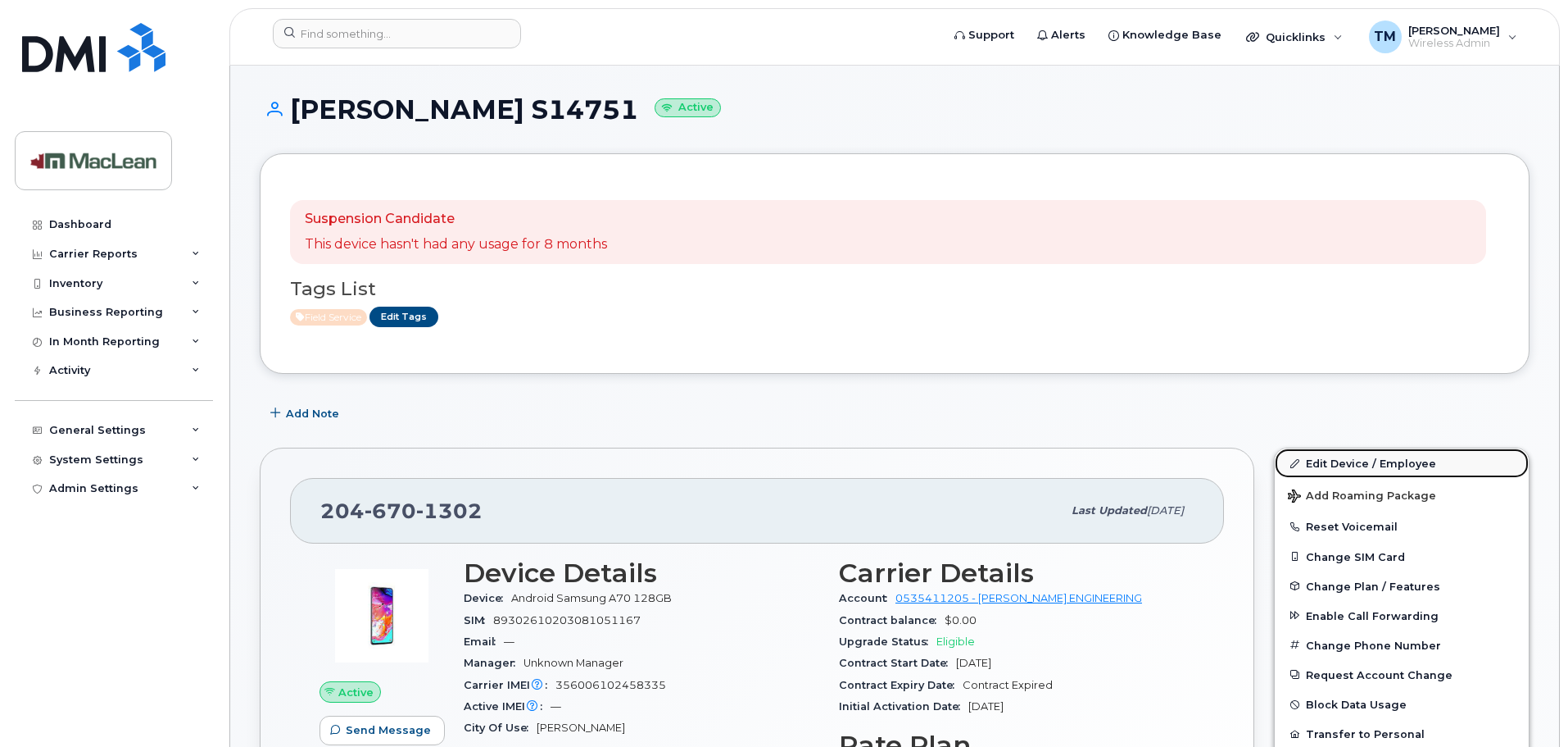
click at [1352, 460] on link "Edit Device / Employee" at bounding box center [1401, 463] width 254 height 30
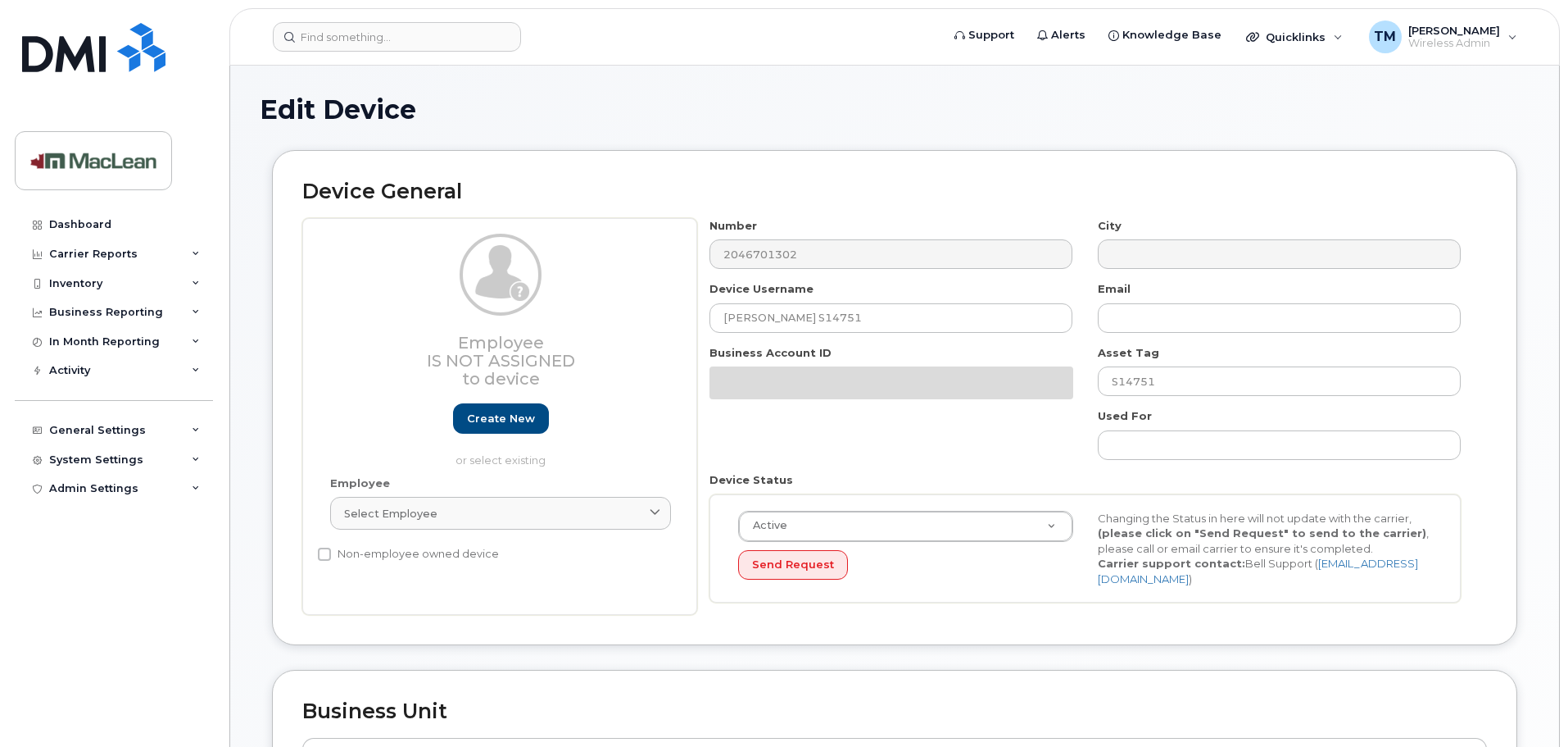
select select "1523539"
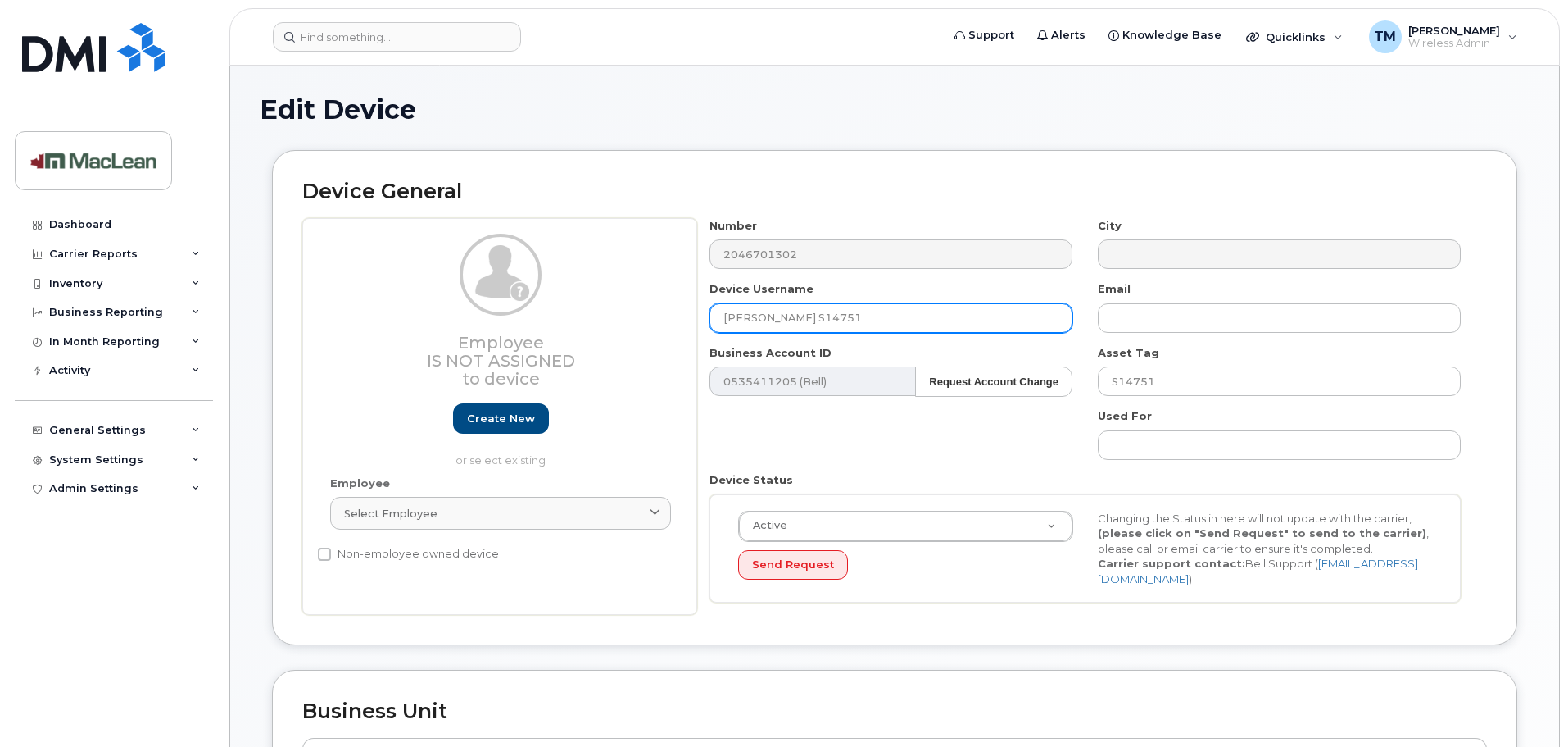
click at [726, 313] on input "[PERSON_NAME] S14751" at bounding box center [891, 318] width 363 height 30
click at [990, 318] on input "Cancelled ([PERSON_NAME] S14751" at bounding box center [891, 318] width 363 height 30
type input "Cancelled ([PERSON_NAME] S14751)"
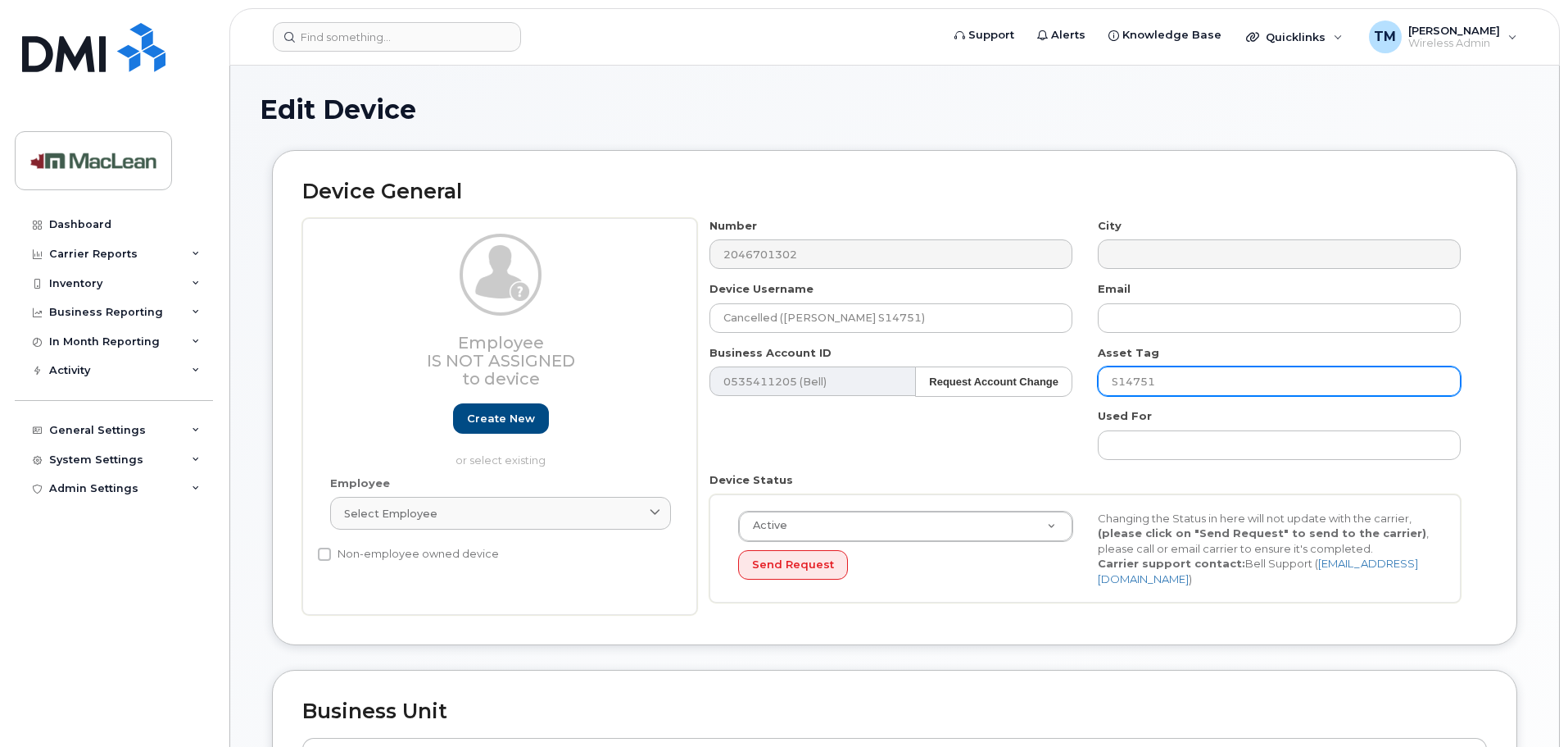
drag, startPoint x: 1185, startPoint y: 385, endPoint x: 1092, endPoint y: 386, distance: 93.0
click at [1092, 386] on div "Asset Tag S14751" at bounding box center [1280, 371] width 389 height 51
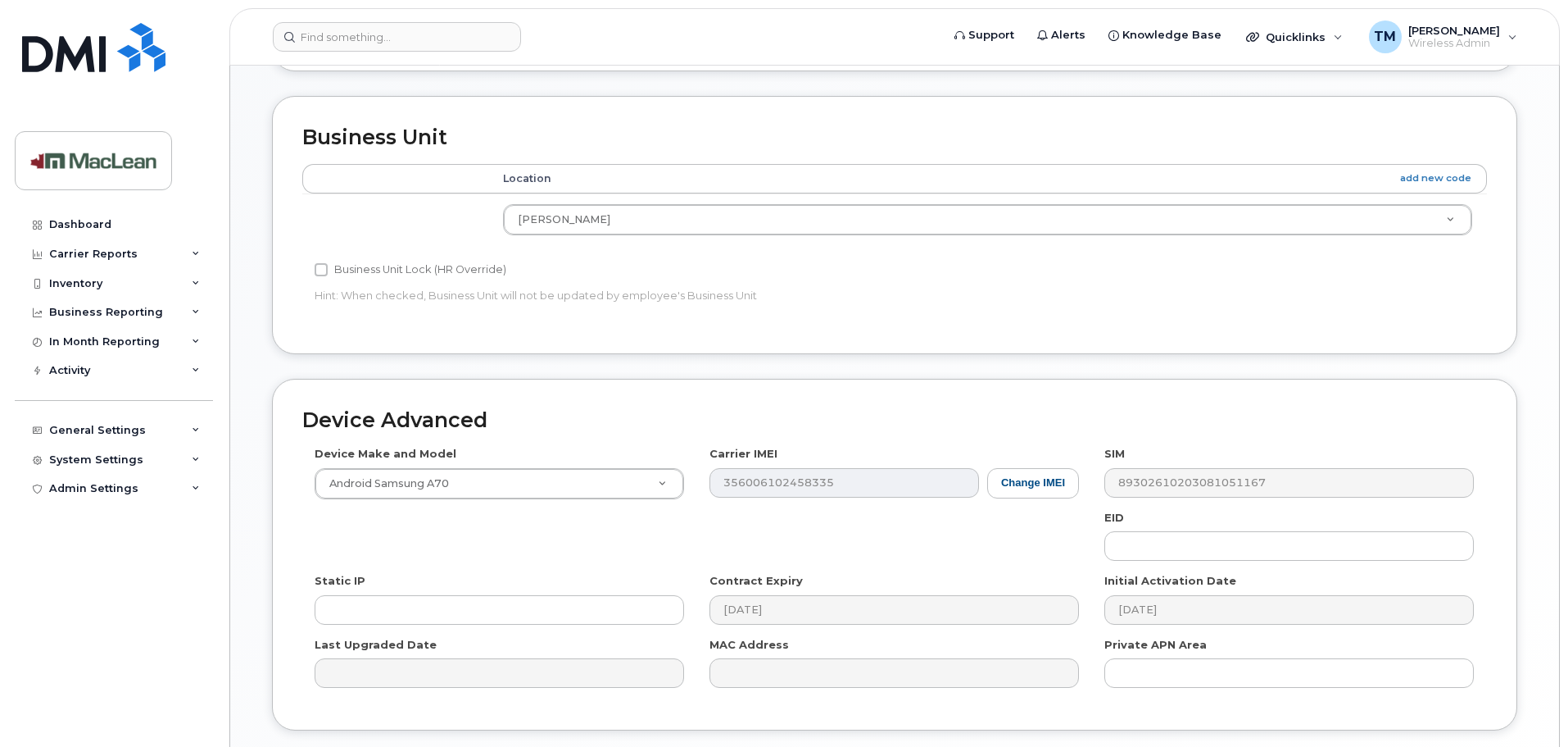
scroll to position [687, 0]
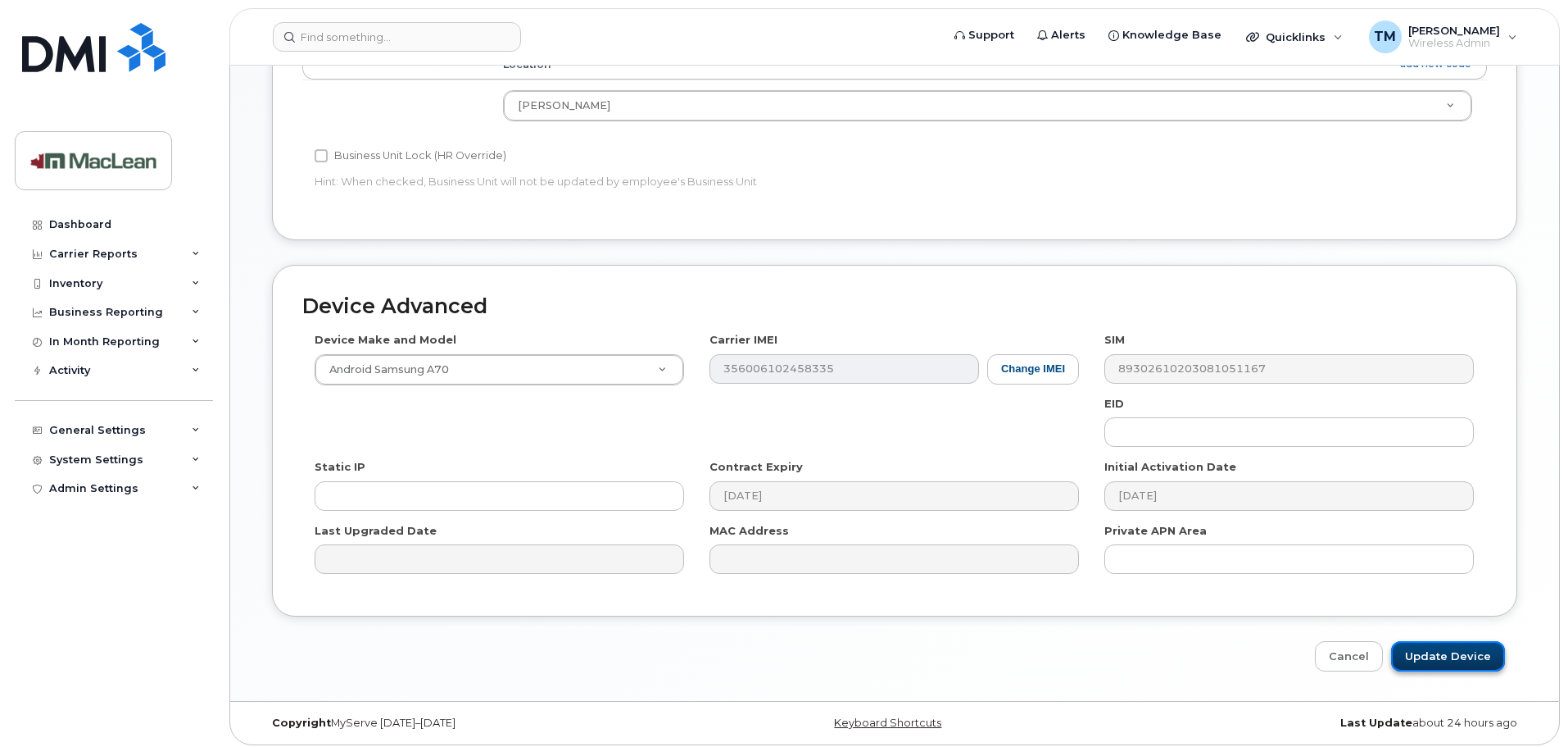
click at [1451, 650] on input "Update Device" at bounding box center [1448, 656] width 114 height 31
type input "Saving..."
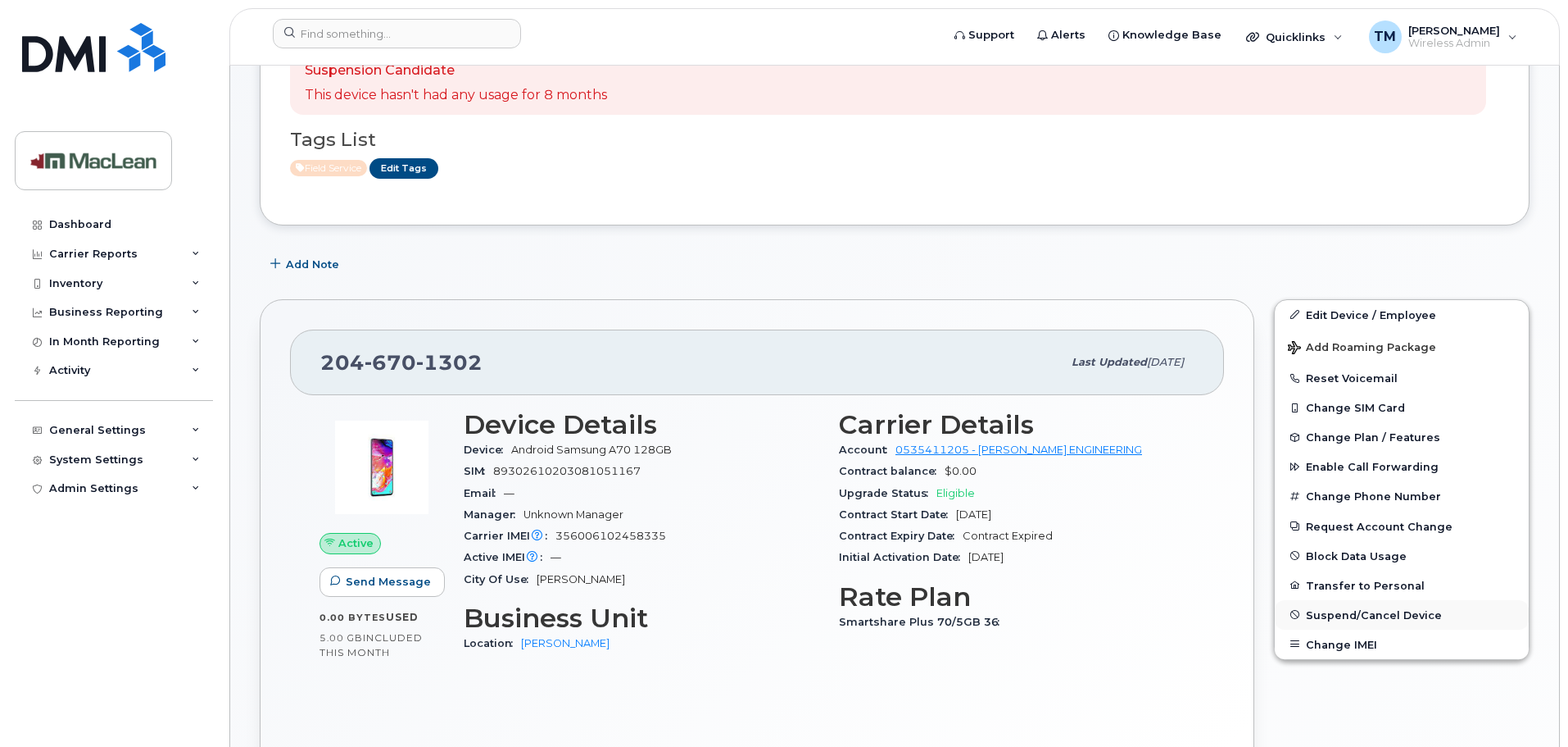
scroll to position [246, 0]
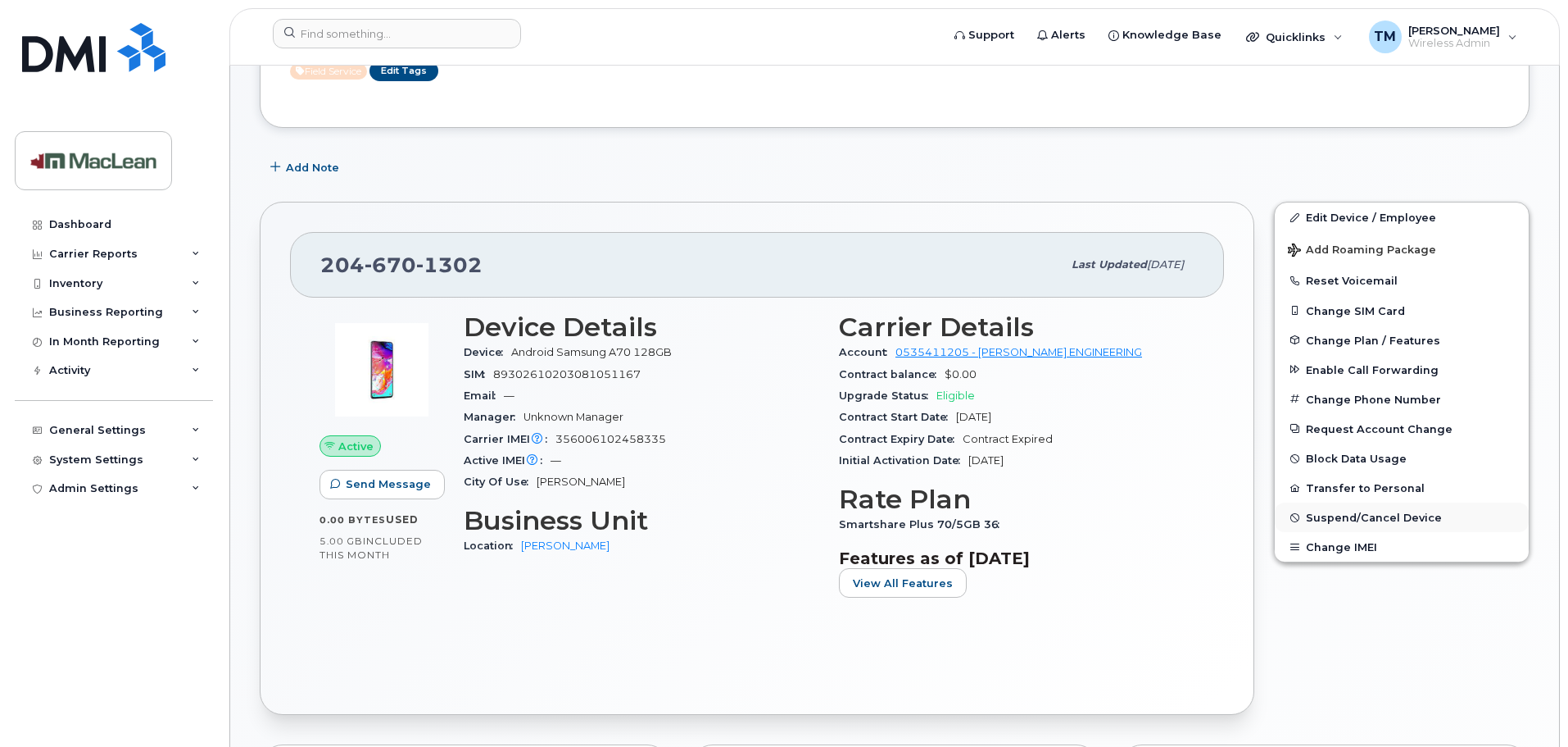
click at [1341, 512] on span "Suspend/Cancel Device" at bounding box center [1374, 517] width 136 height 12
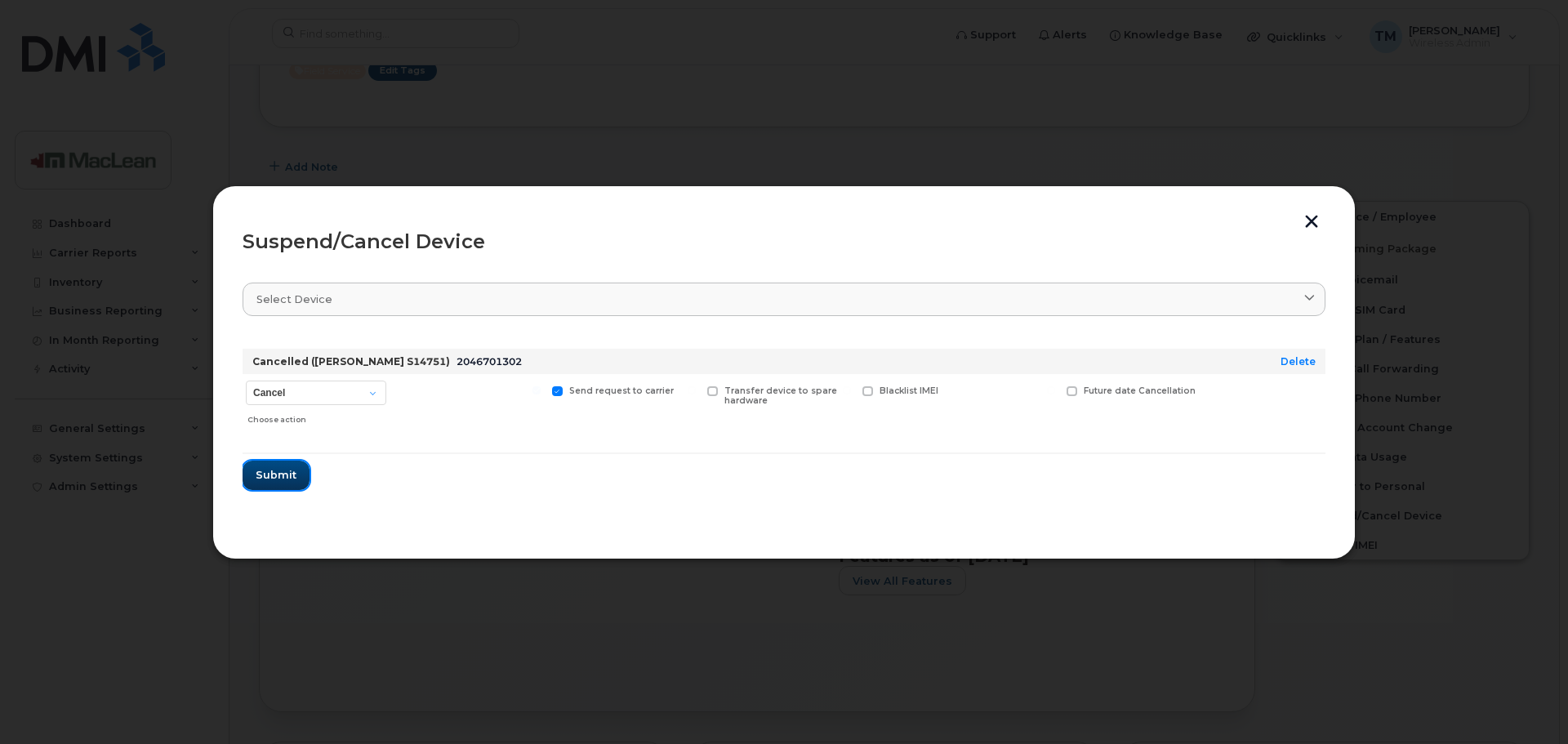
click at [273, 479] on span "Submit" at bounding box center [275, 474] width 40 height 16
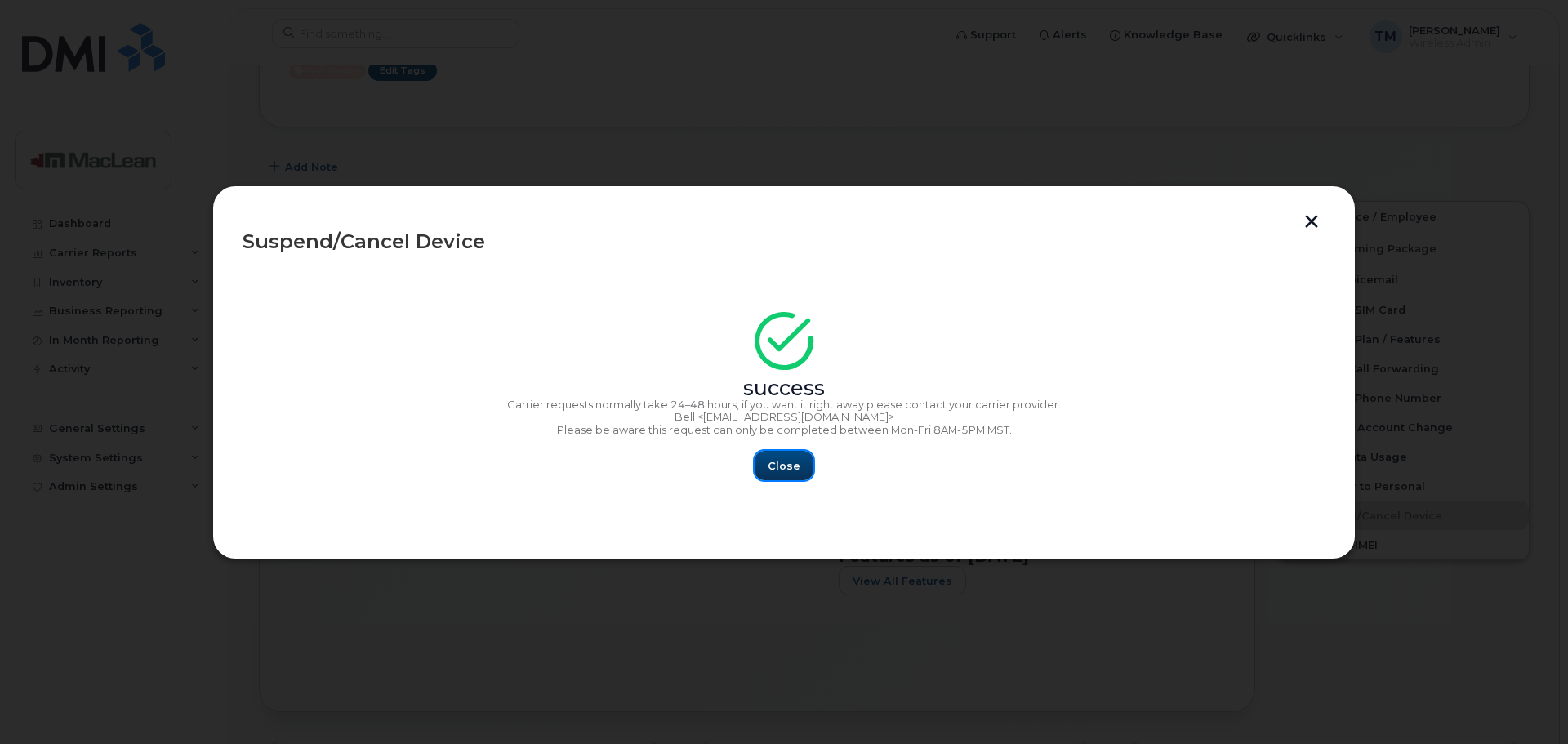
click at [784, 456] on button "Close" at bounding box center [783, 466] width 59 height 30
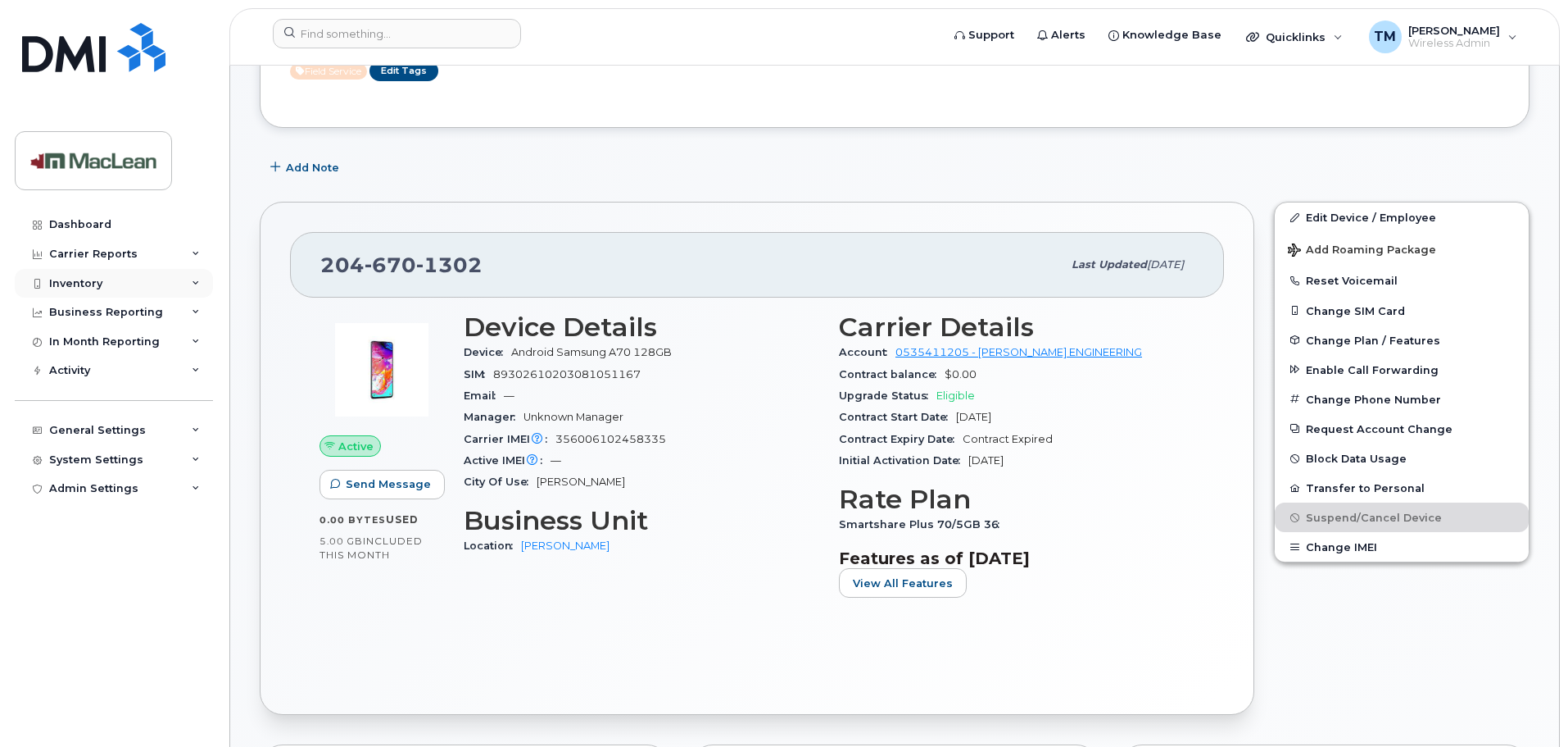
click at [93, 282] on div "Inventory" at bounding box center [75, 284] width 53 height 13
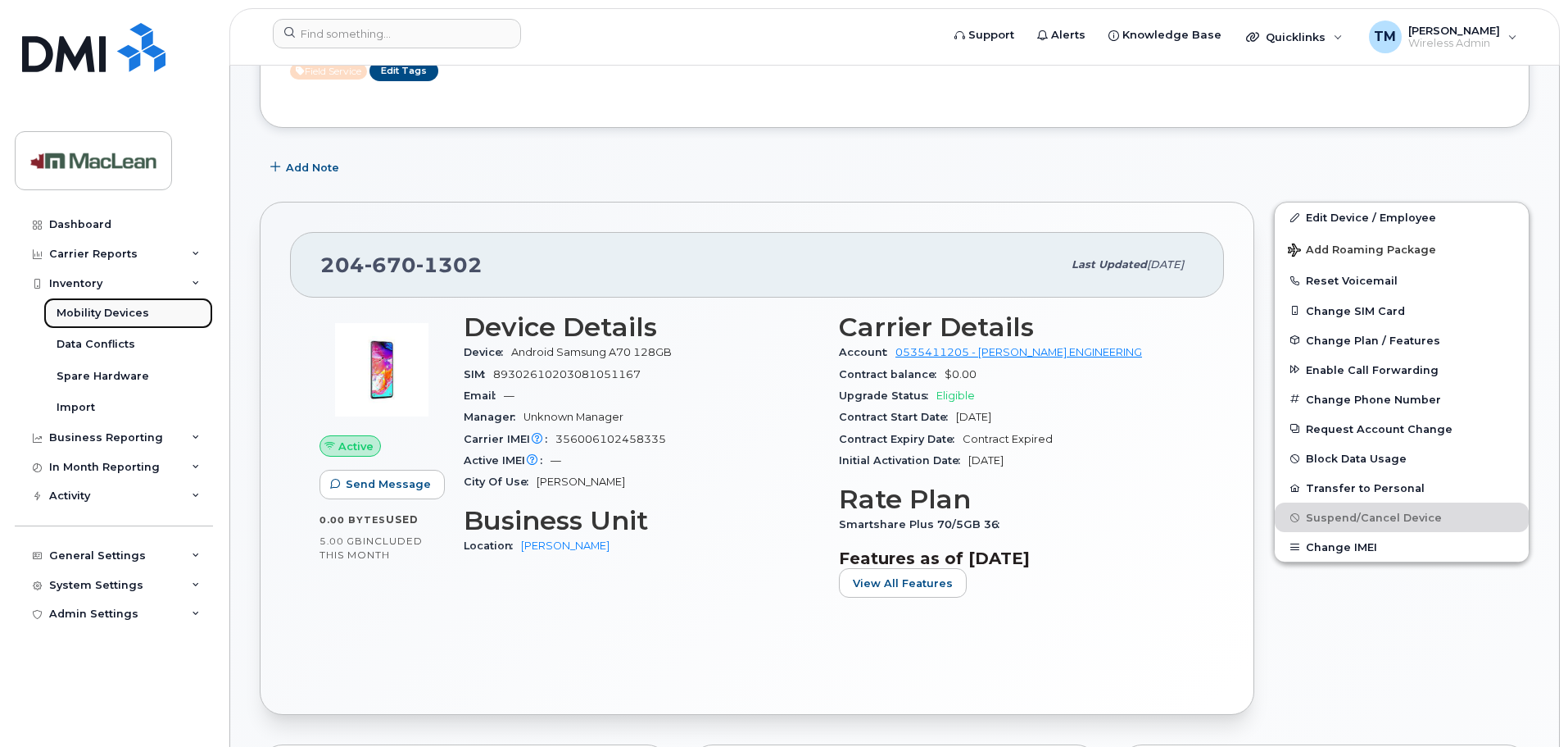
click at [93, 308] on div "Mobility Devices" at bounding box center [103, 313] width 93 height 15
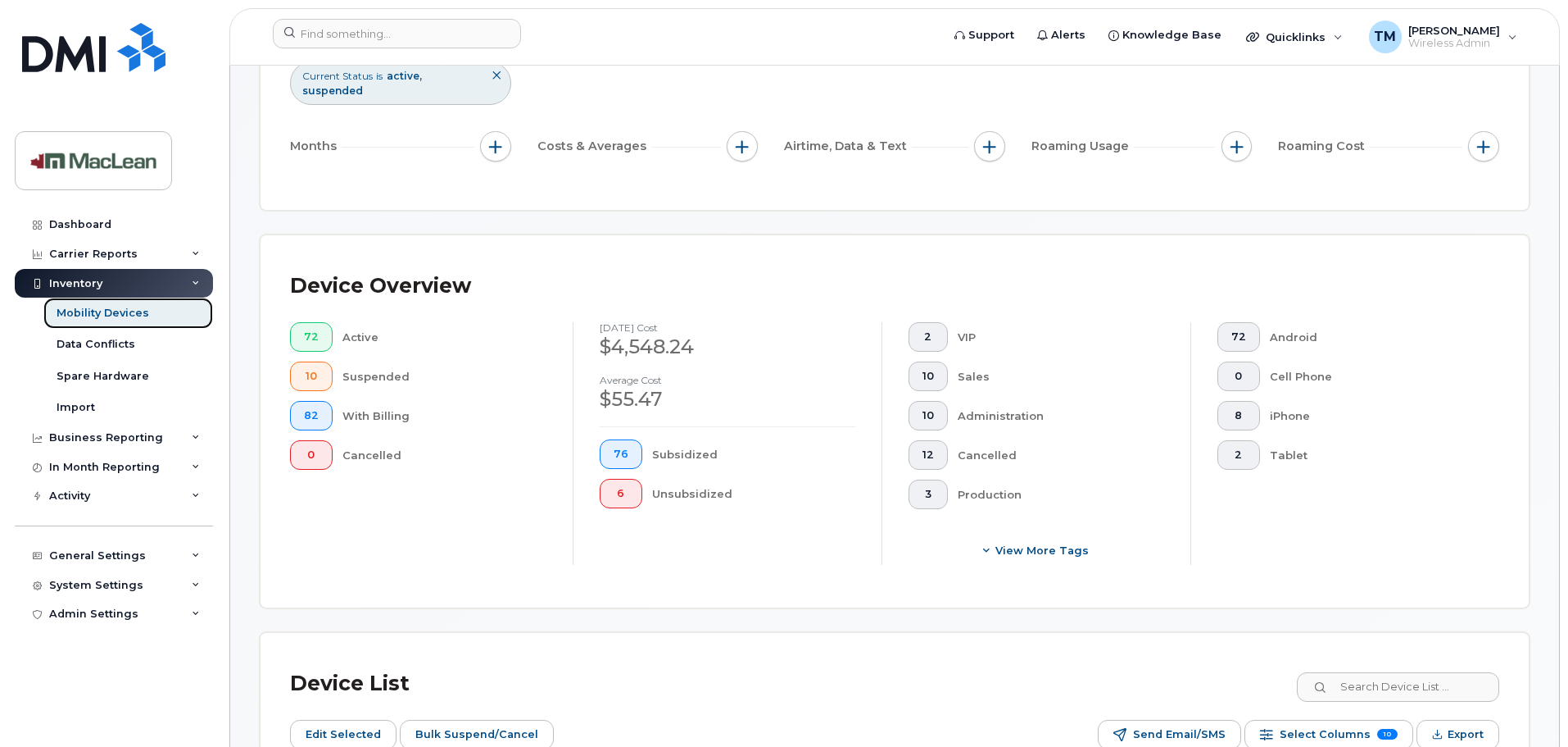
scroll to position [574, 0]
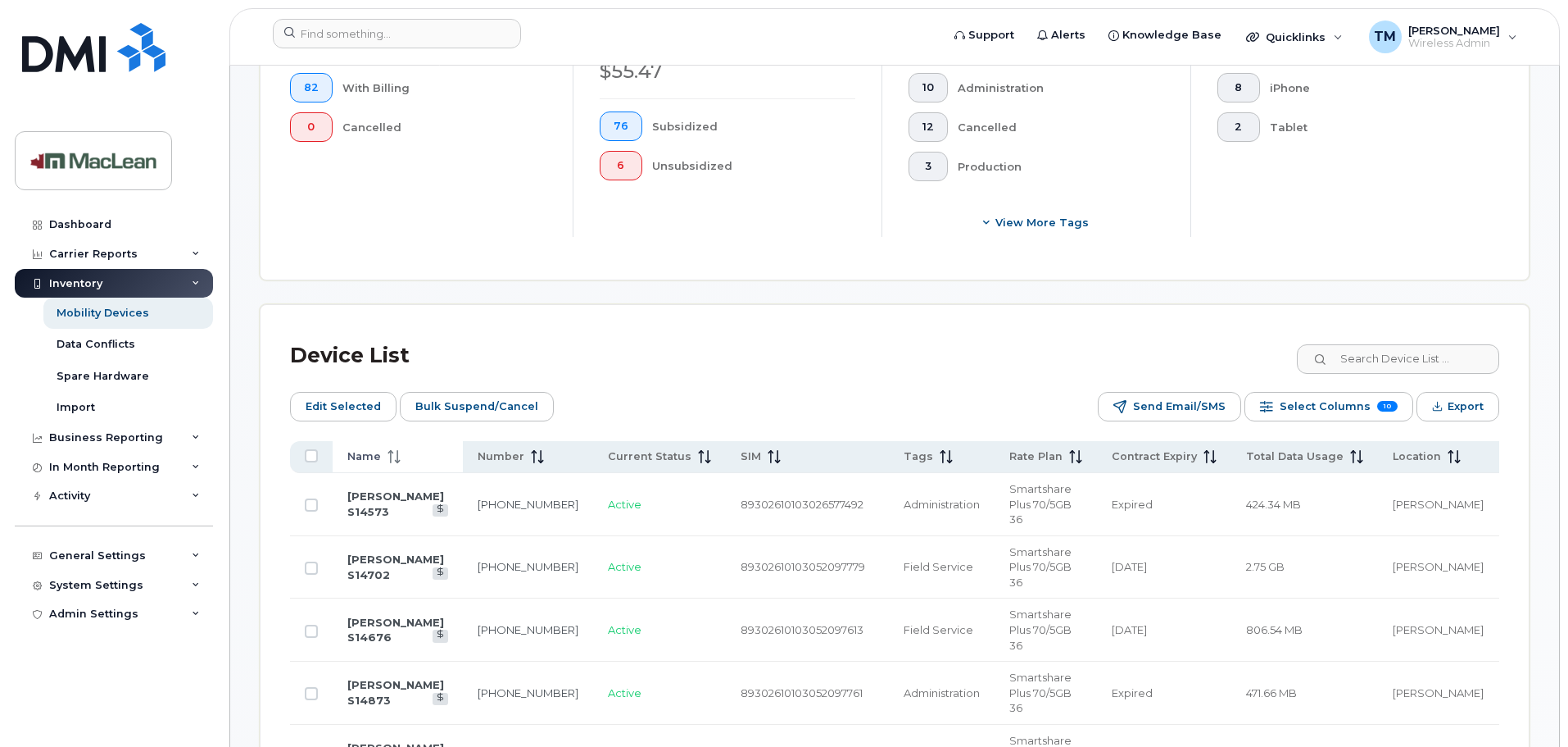
click at [364, 449] on span "Name" at bounding box center [364, 457] width 34 height 15
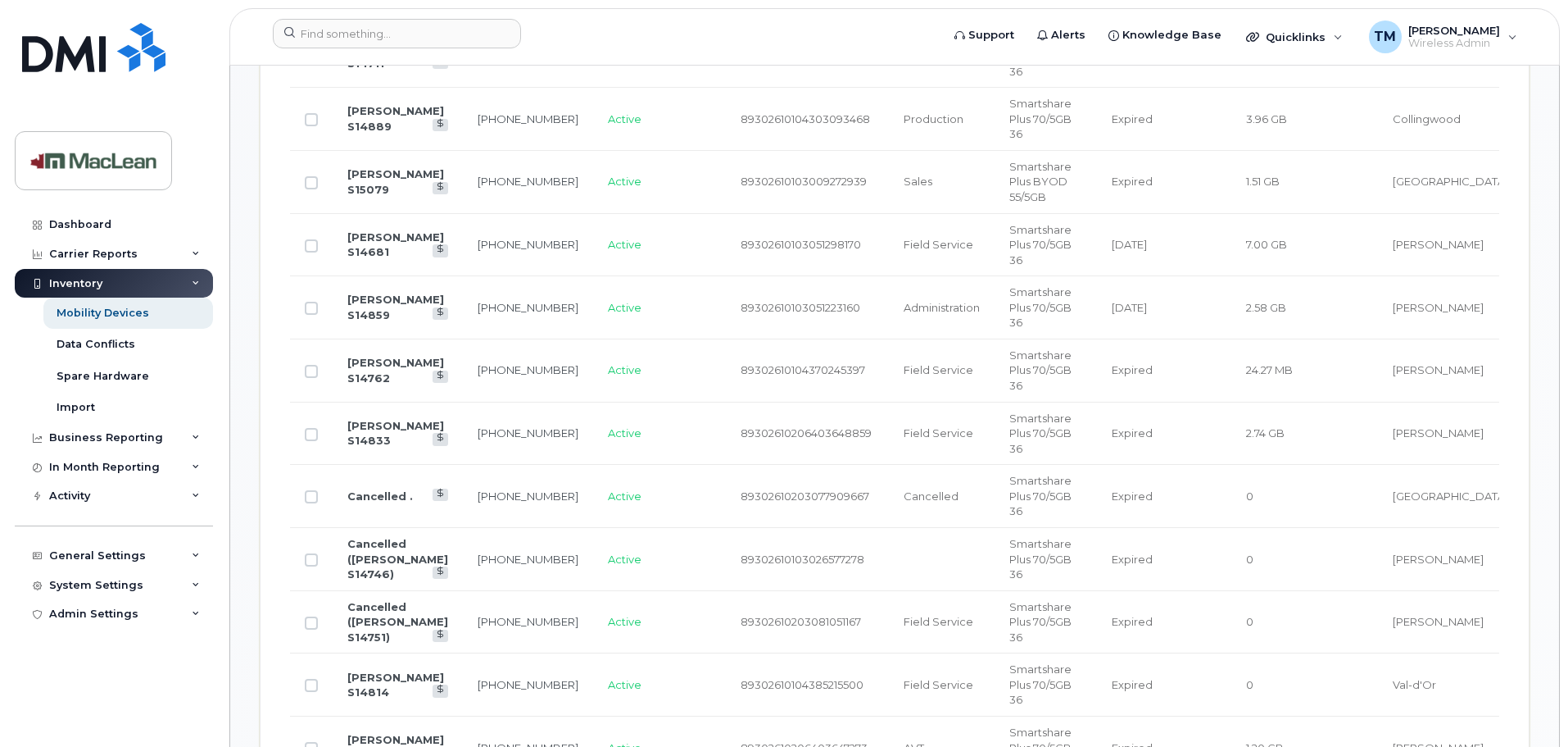
scroll to position [1230, 0]
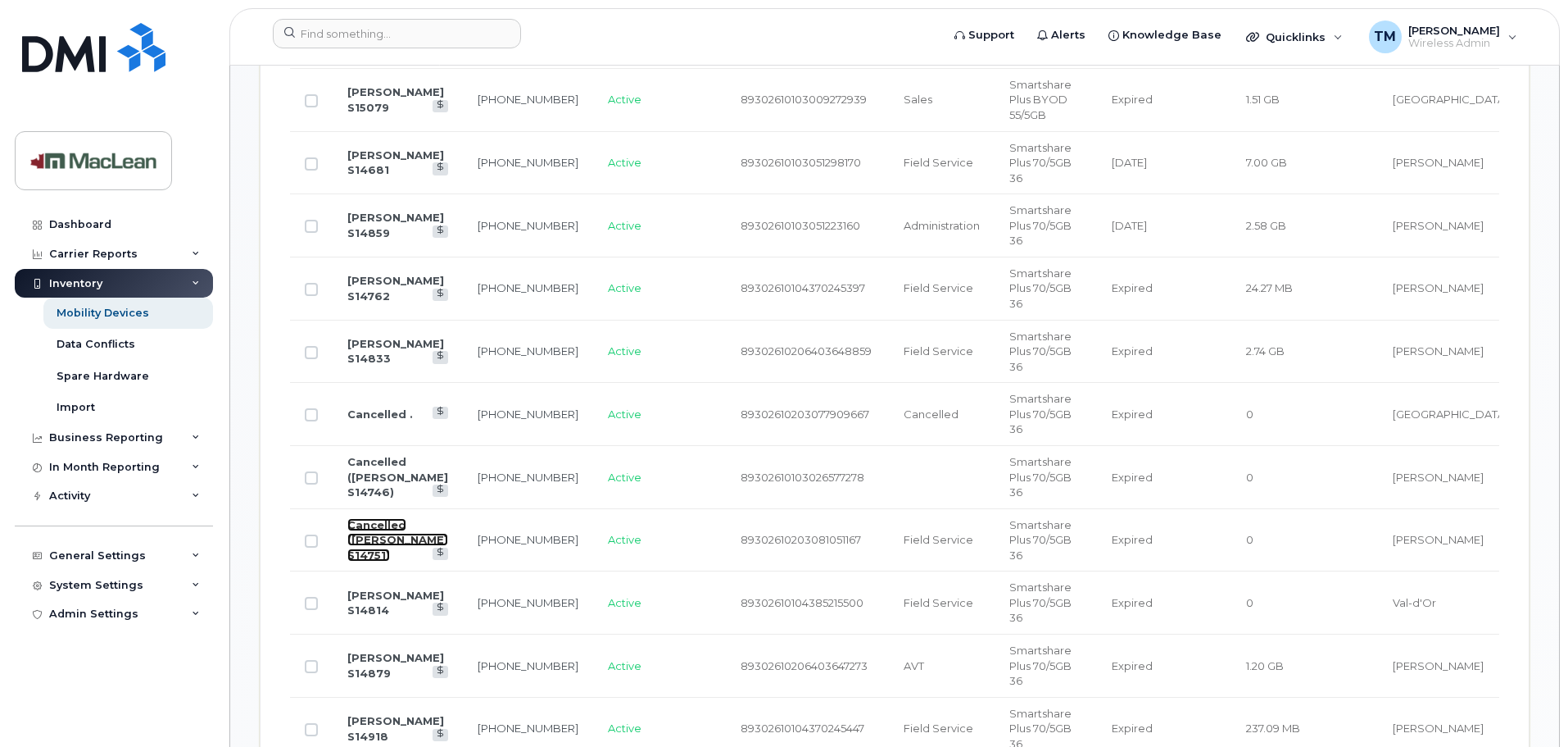
click at [370, 518] on link "Cancelled ([PERSON_NAME] S14751)" at bounding box center [398, 540] width 101 height 43
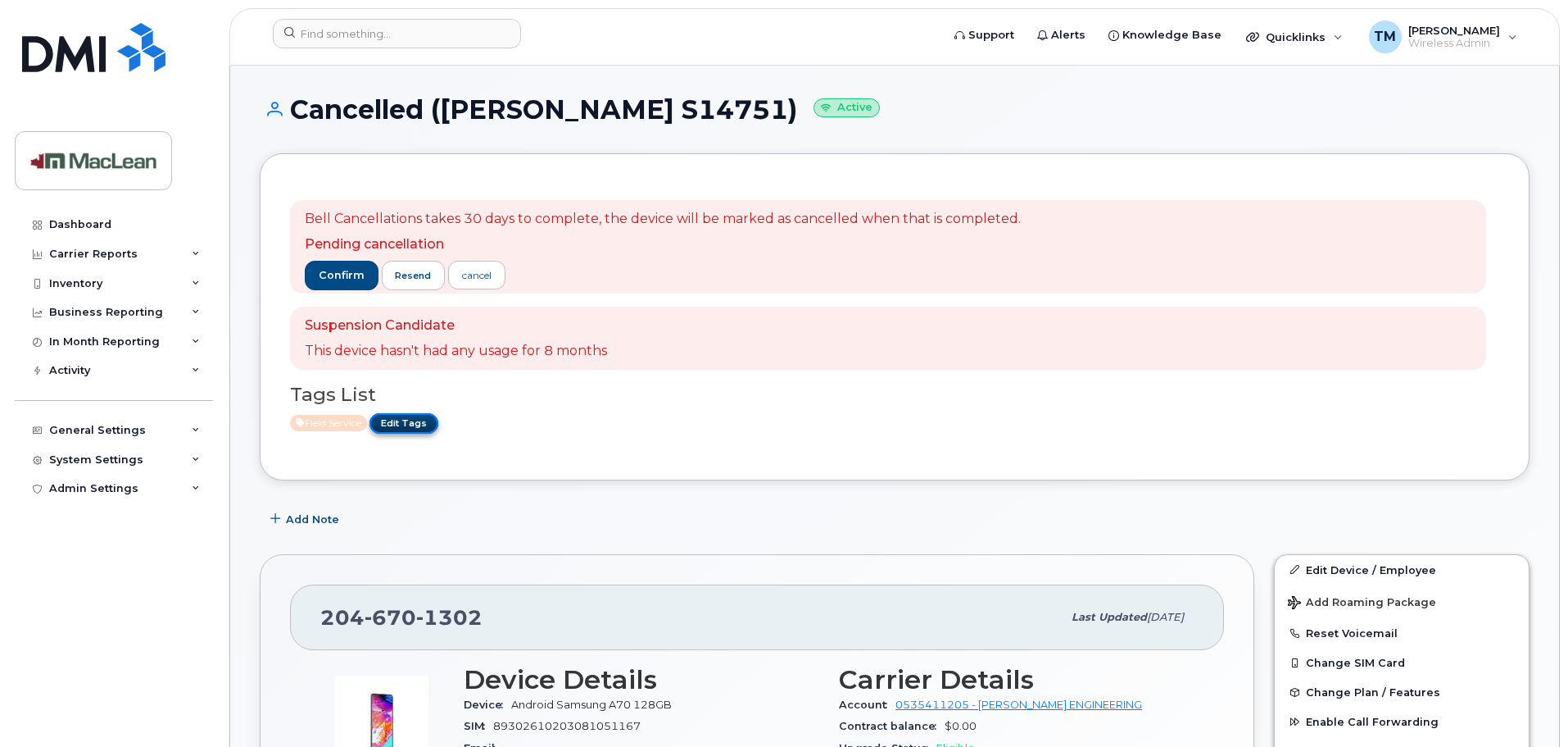
click at [423, 423] on link "Edit Tags" at bounding box center [404, 423] width 69 height 21
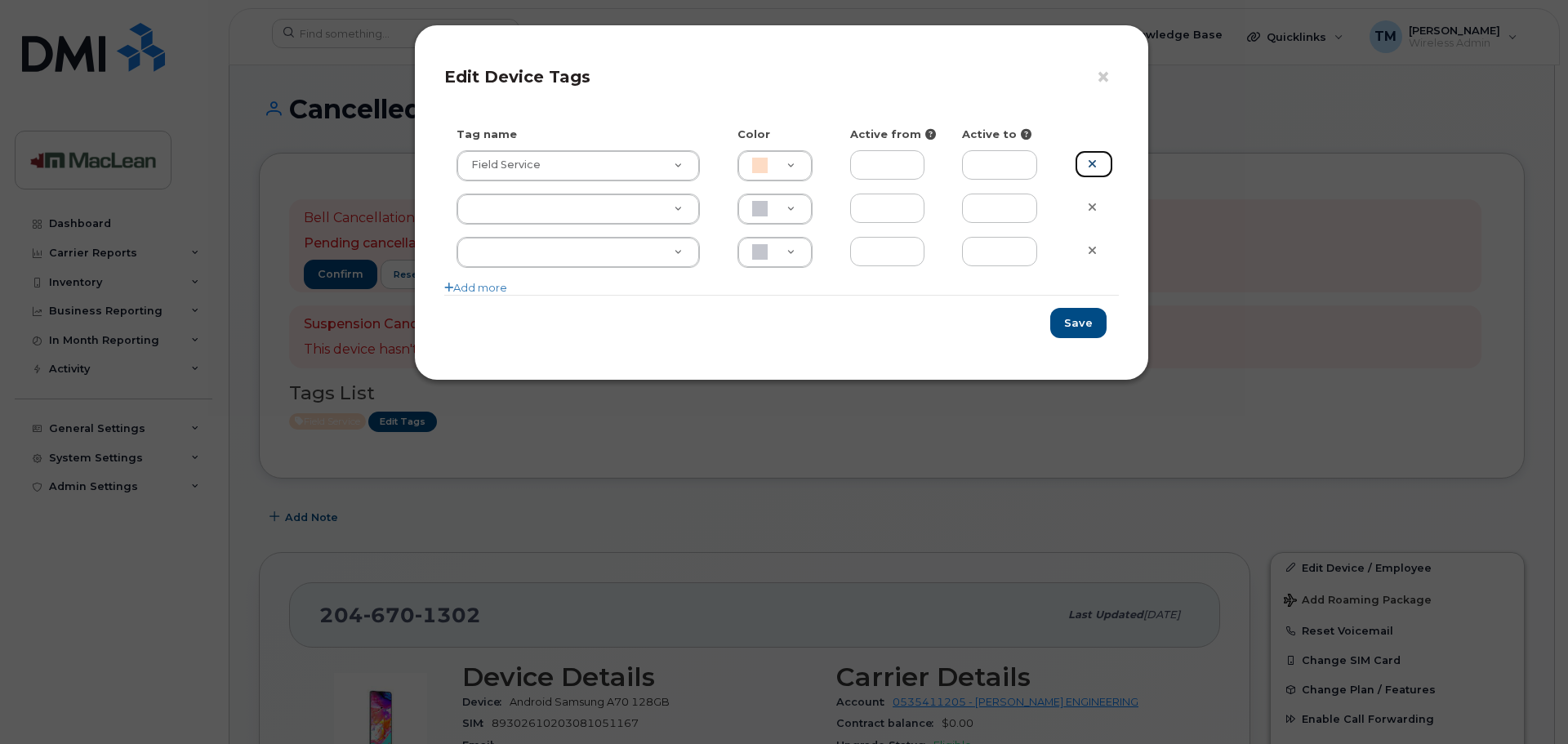
click at [1092, 167] on icon at bounding box center [1092, 163] width 9 height 12
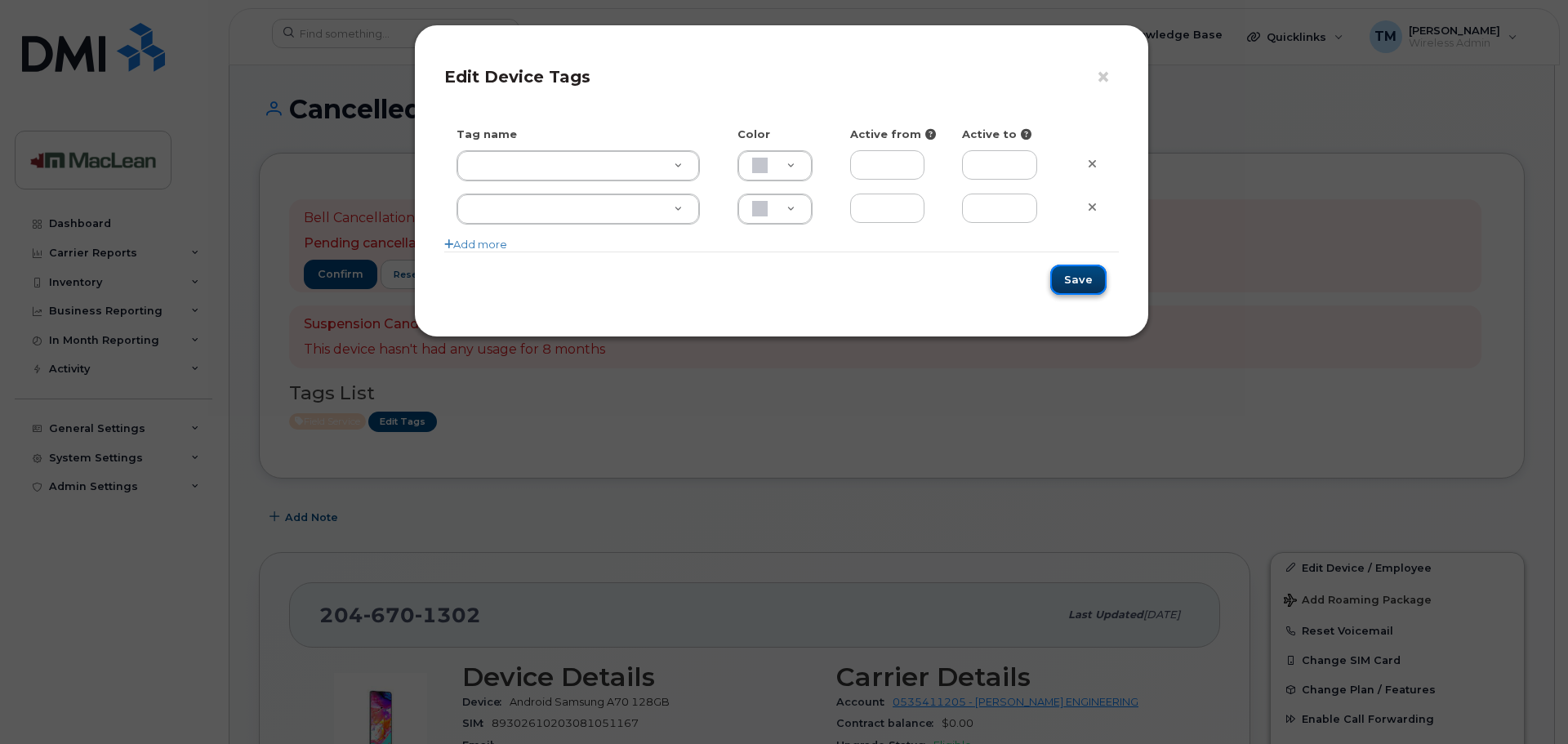
click at [1070, 278] on button "Save" at bounding box center [1078, 279] width 56 height 31
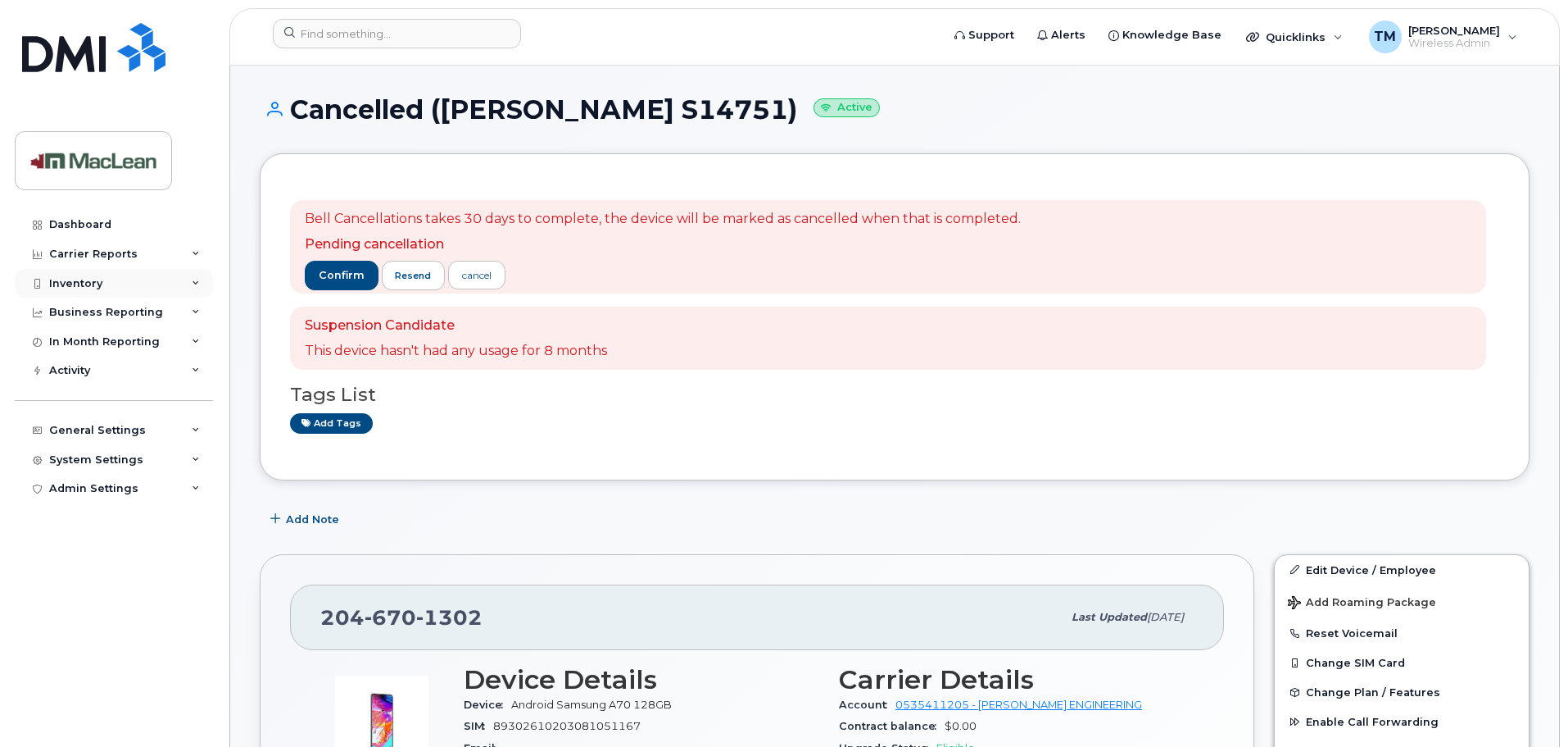
click at [65, 288] on div "Inventory" at bounding box center [75, 284] width 53 height 13
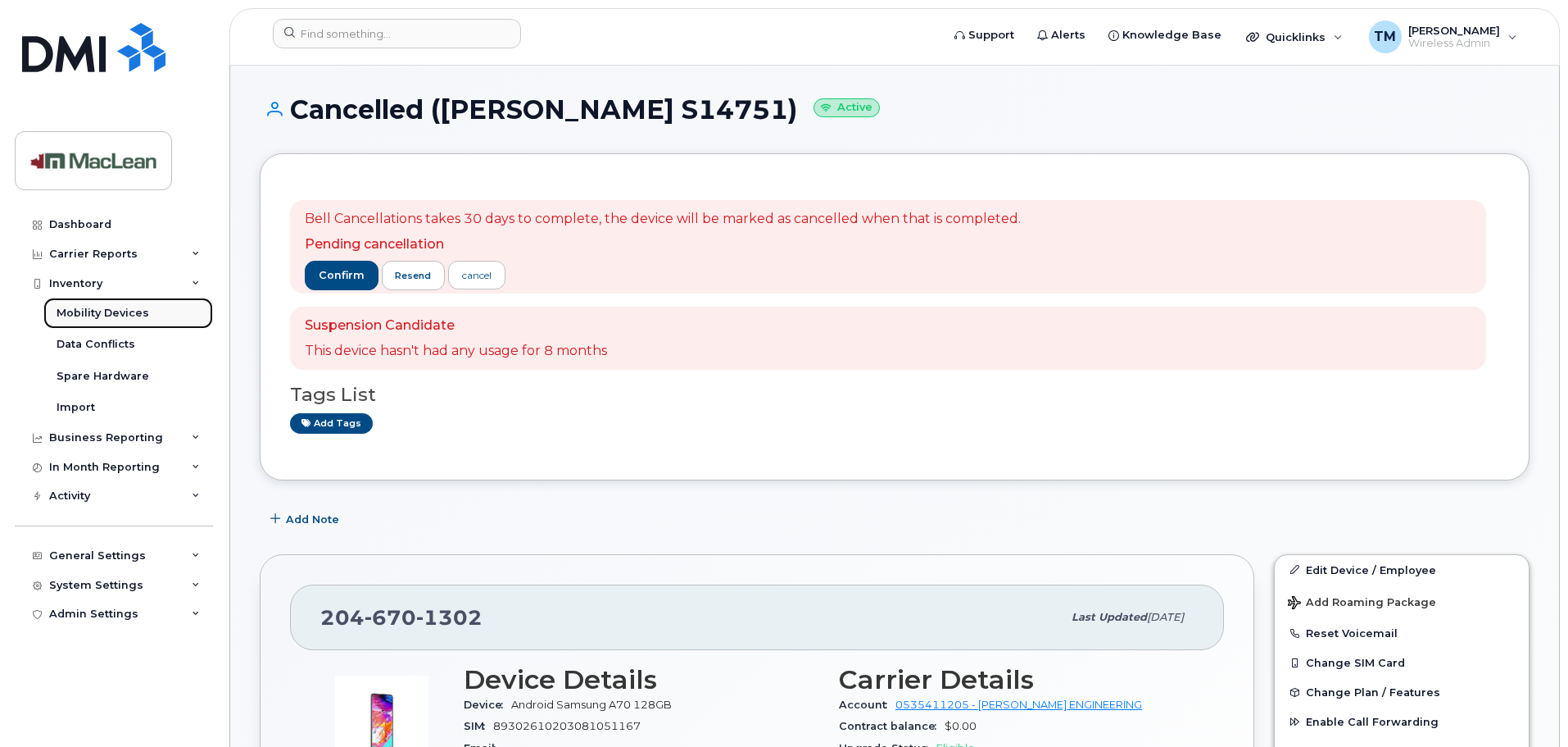
click at [91, 318] on div "Mobility Devices" at bounding box center [103, 313] width 93 height 15
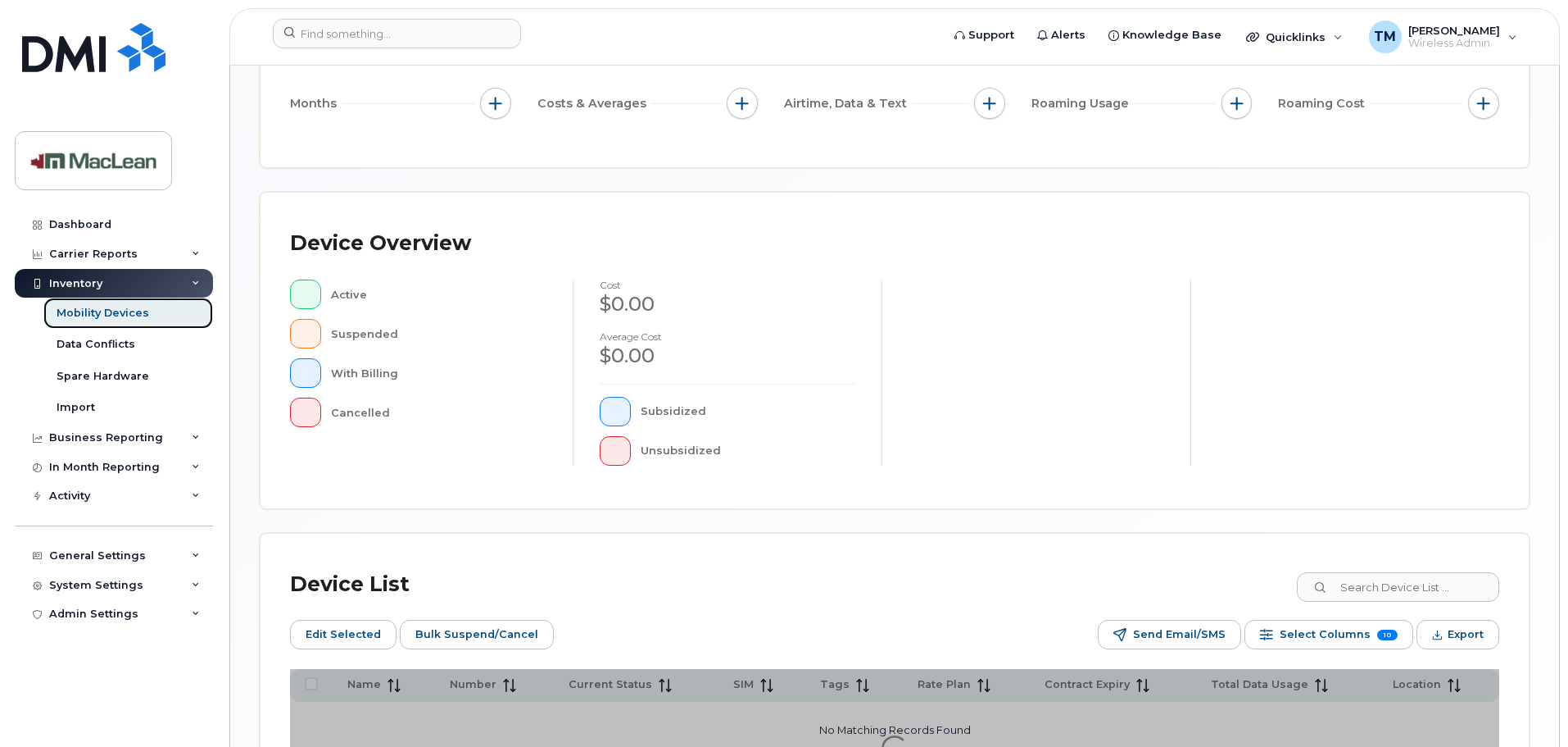
scroll to position [410, 0]
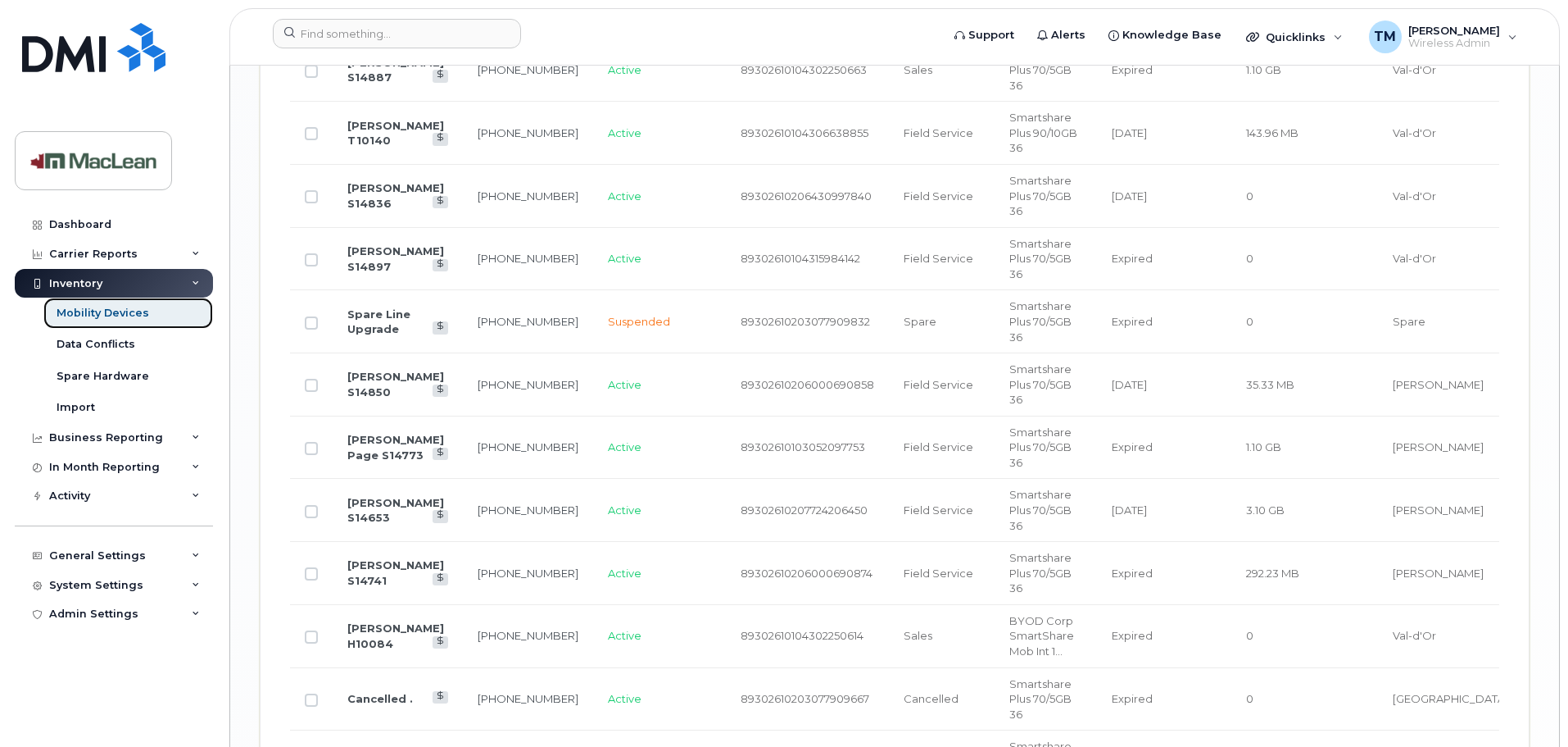
scroll to position [2849, 0]
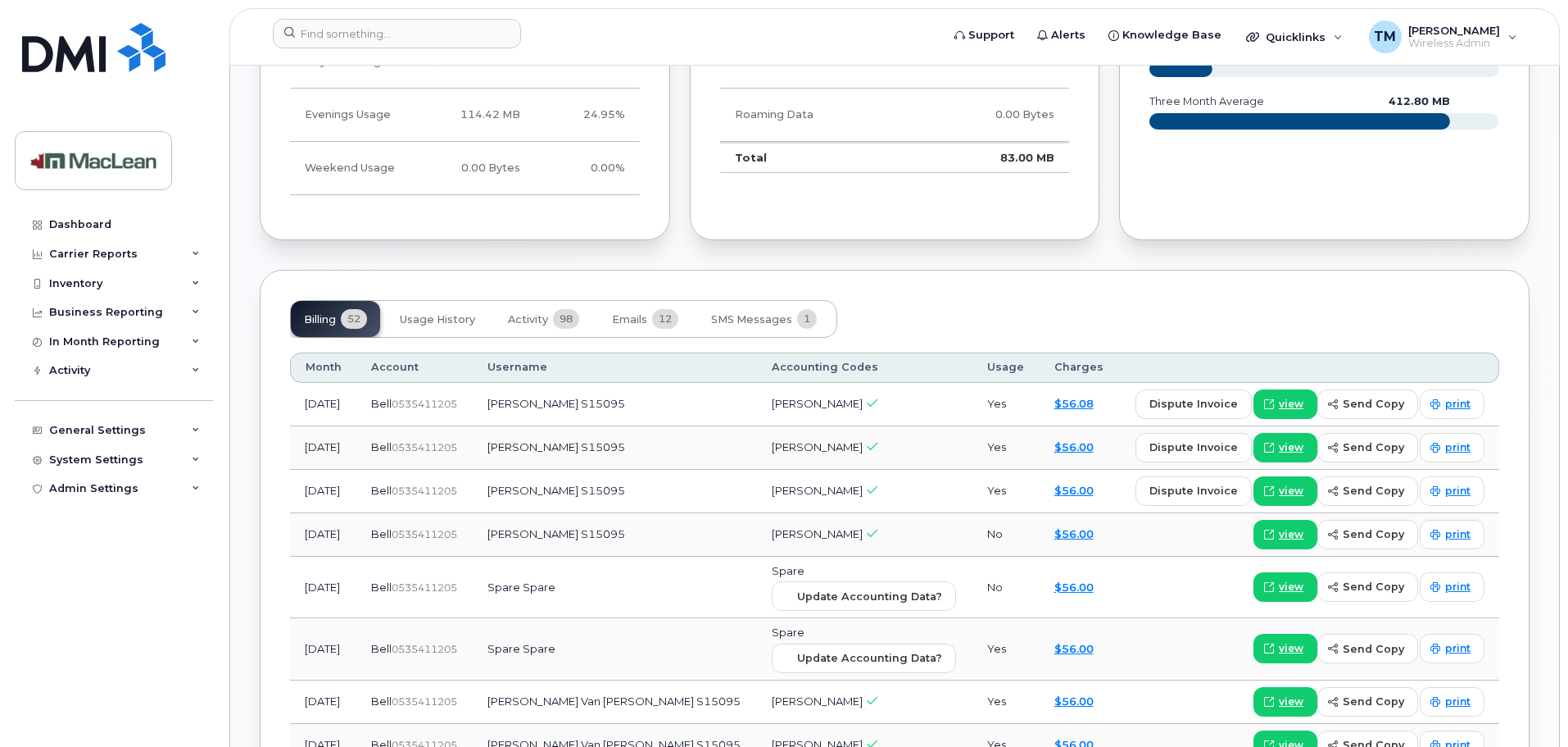
scroll to position [1065, 0]
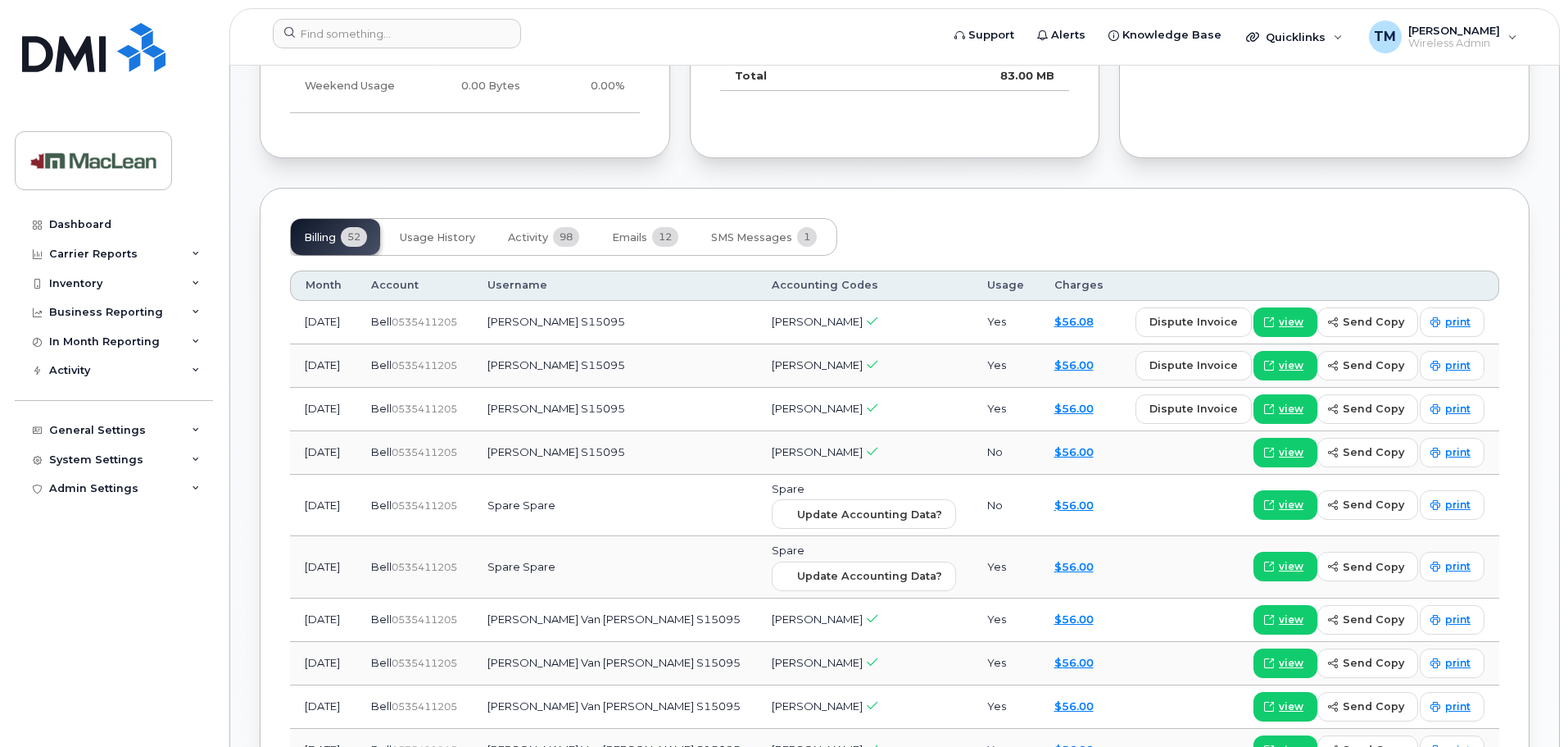
click at [392, 318] on span "Bell" at bounding box center [381, 322] width 21 height 13
click at [1299, 325] on span "view" at bounding box center [1291, 323] width 25 height 15
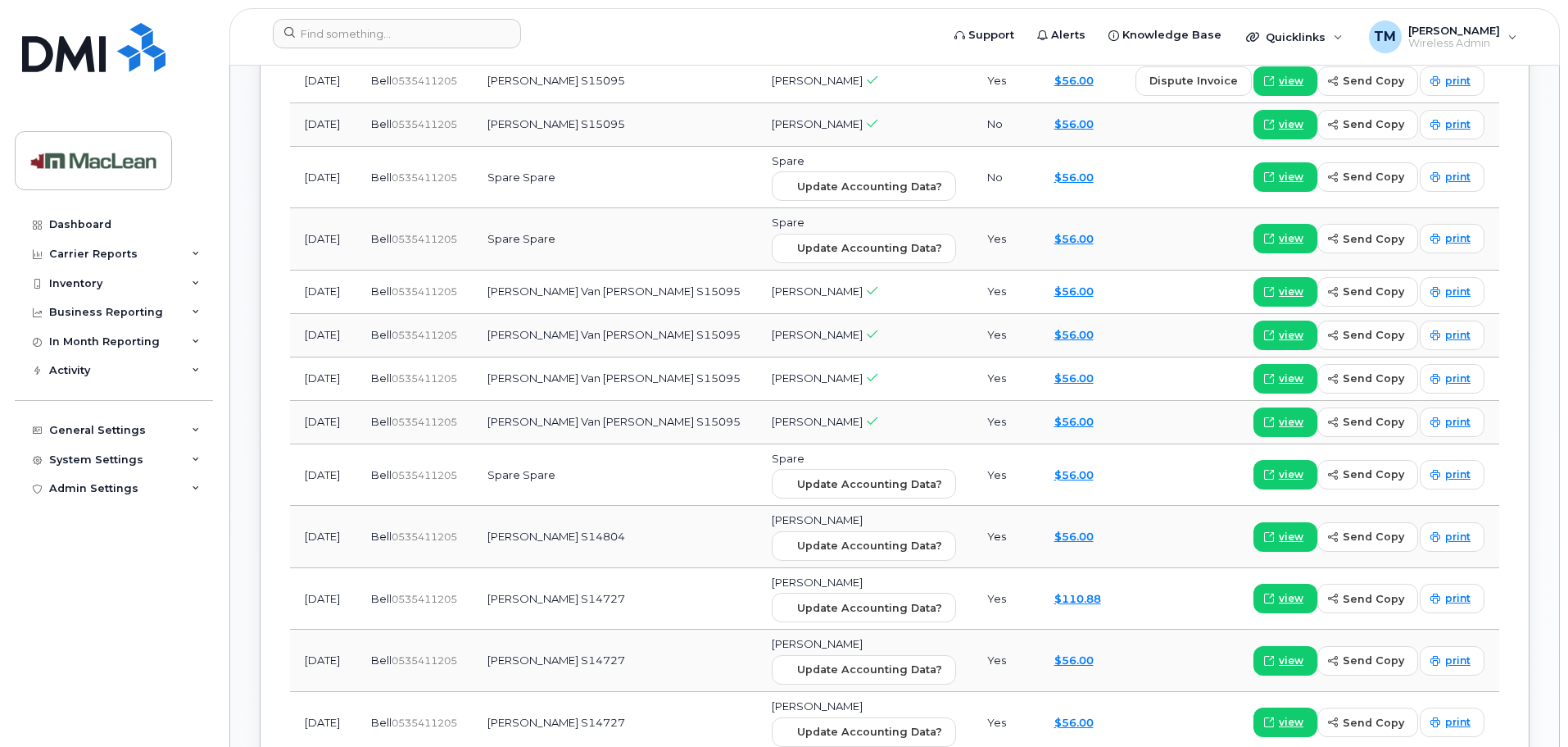
scroll to position [1147, 0]
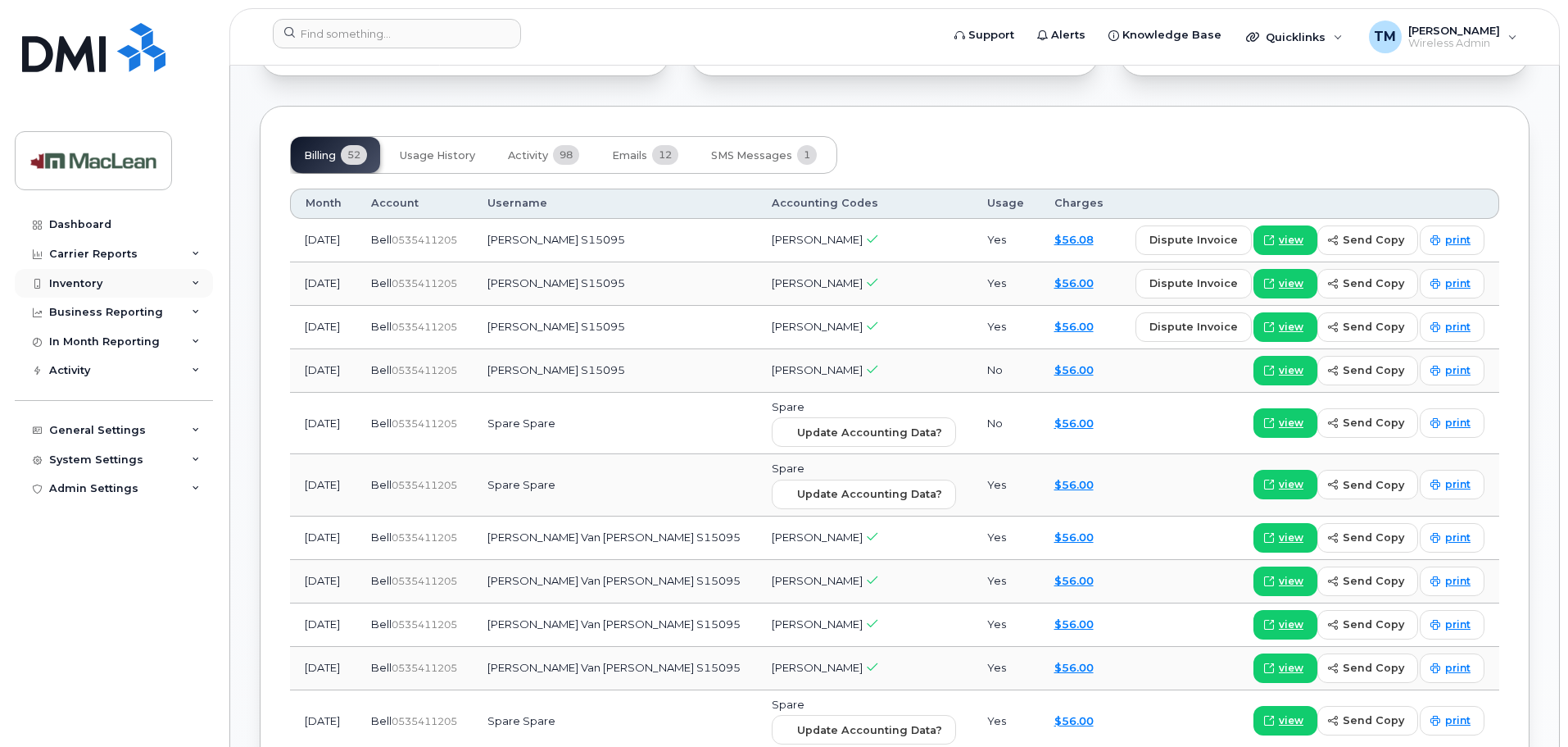
click at [79, 291] on div "Inventory" at bounding box center [114, 284] width 198 height 30
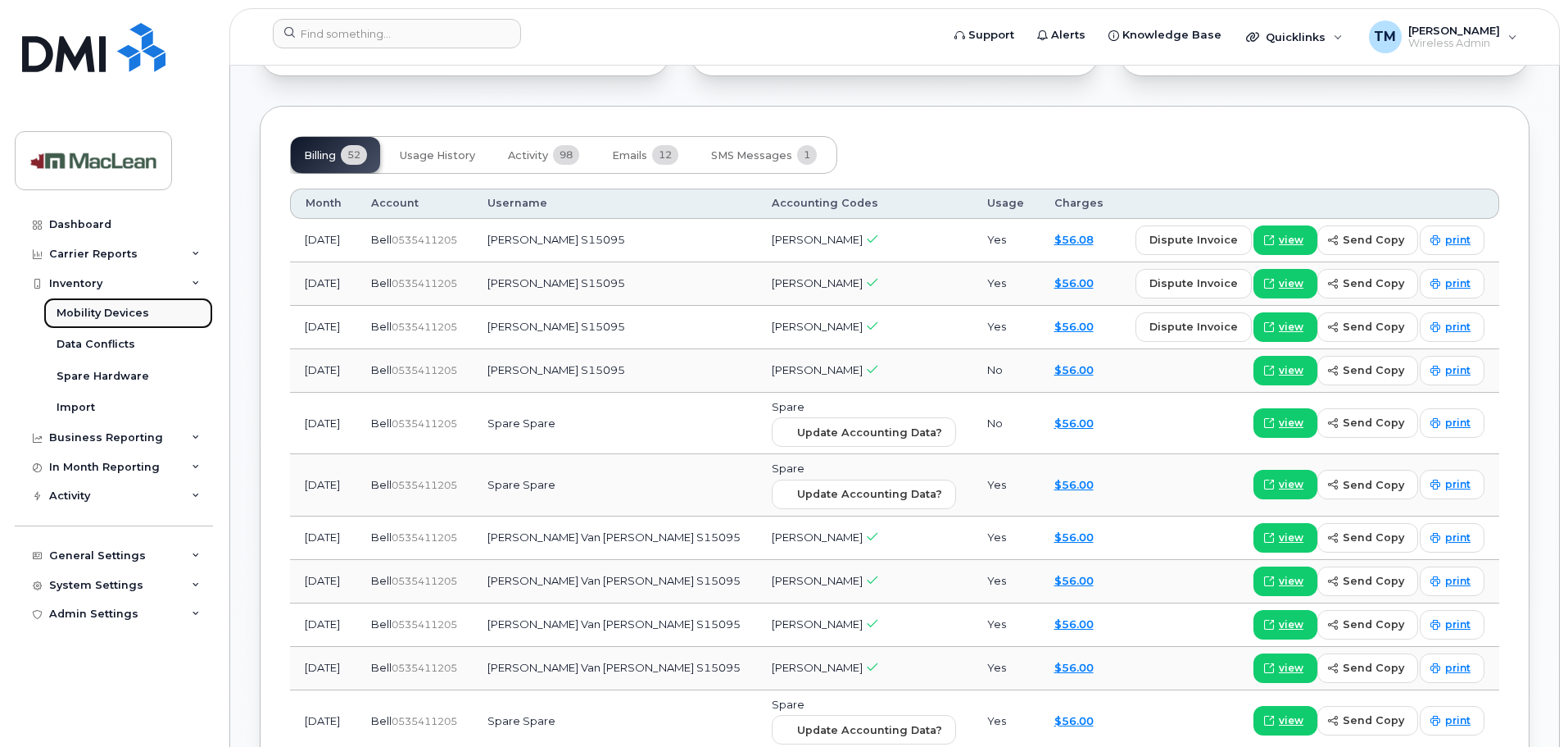
click at [79, 318] on div "Mobility Devices" at bounding box center [103, 313] width 93 height 15
